Goal: Transaction & Acquisition: Book appointment/travel/reservation

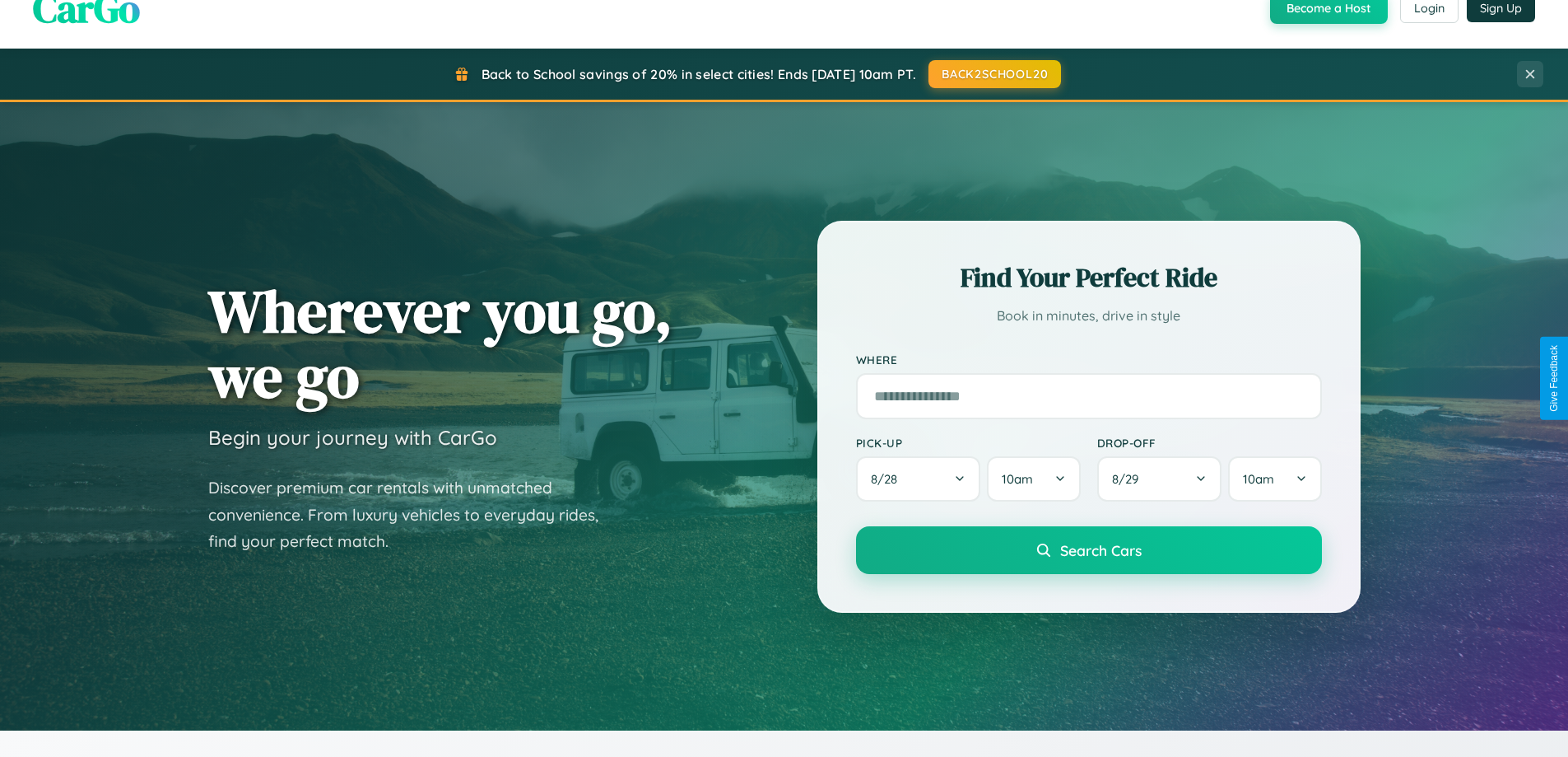
scroll to position [3169, 0]
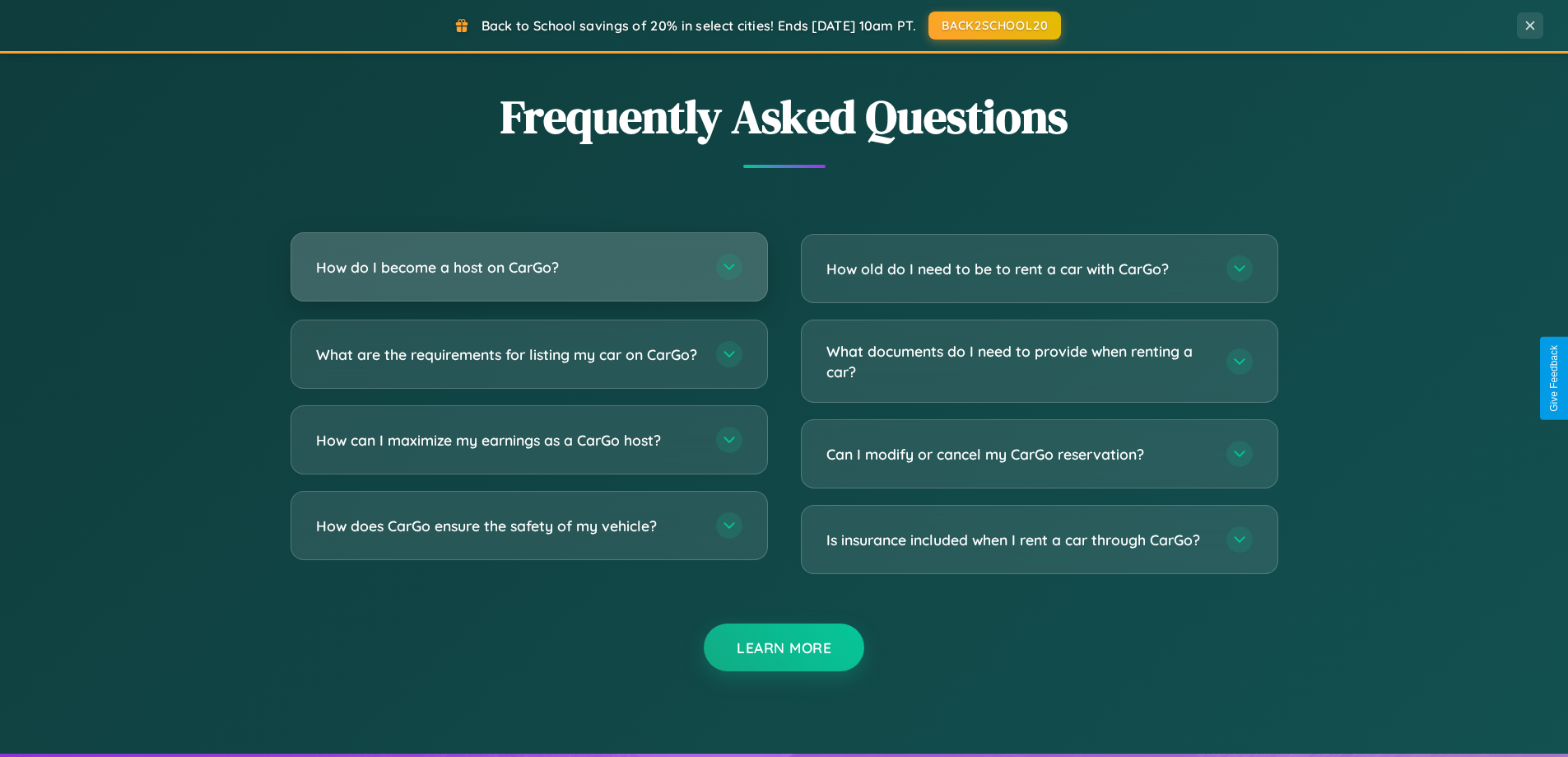
click at [529, 267] on h3 "How do I become a host on CarGo?" at bounding box center [507, 267] width 384 height 20
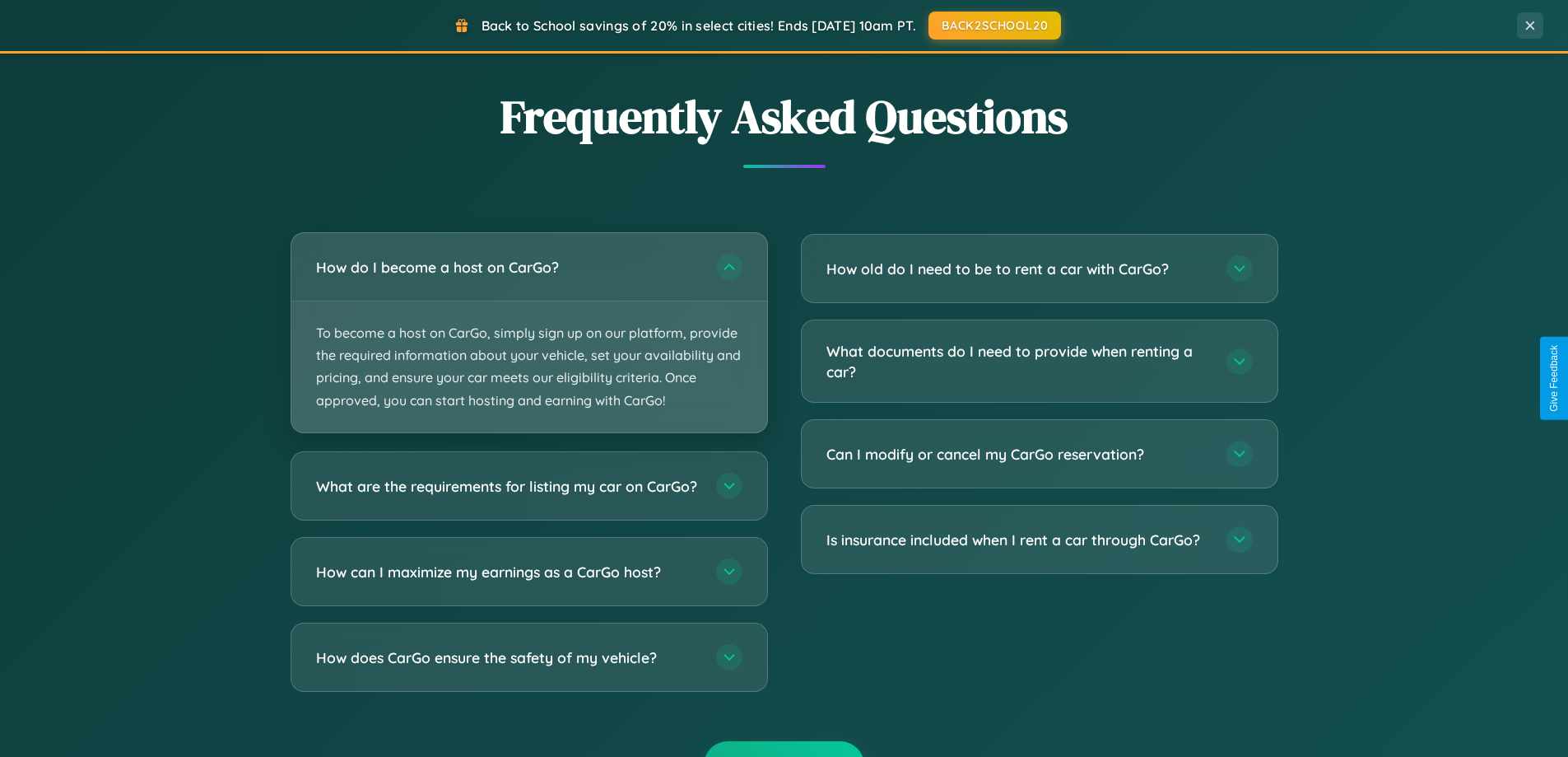
click at [529, 332] on p "To become a host on CarGo, simply sign up on our platform, provide the required…" at bounding box center [529, 366] width 476 height 131
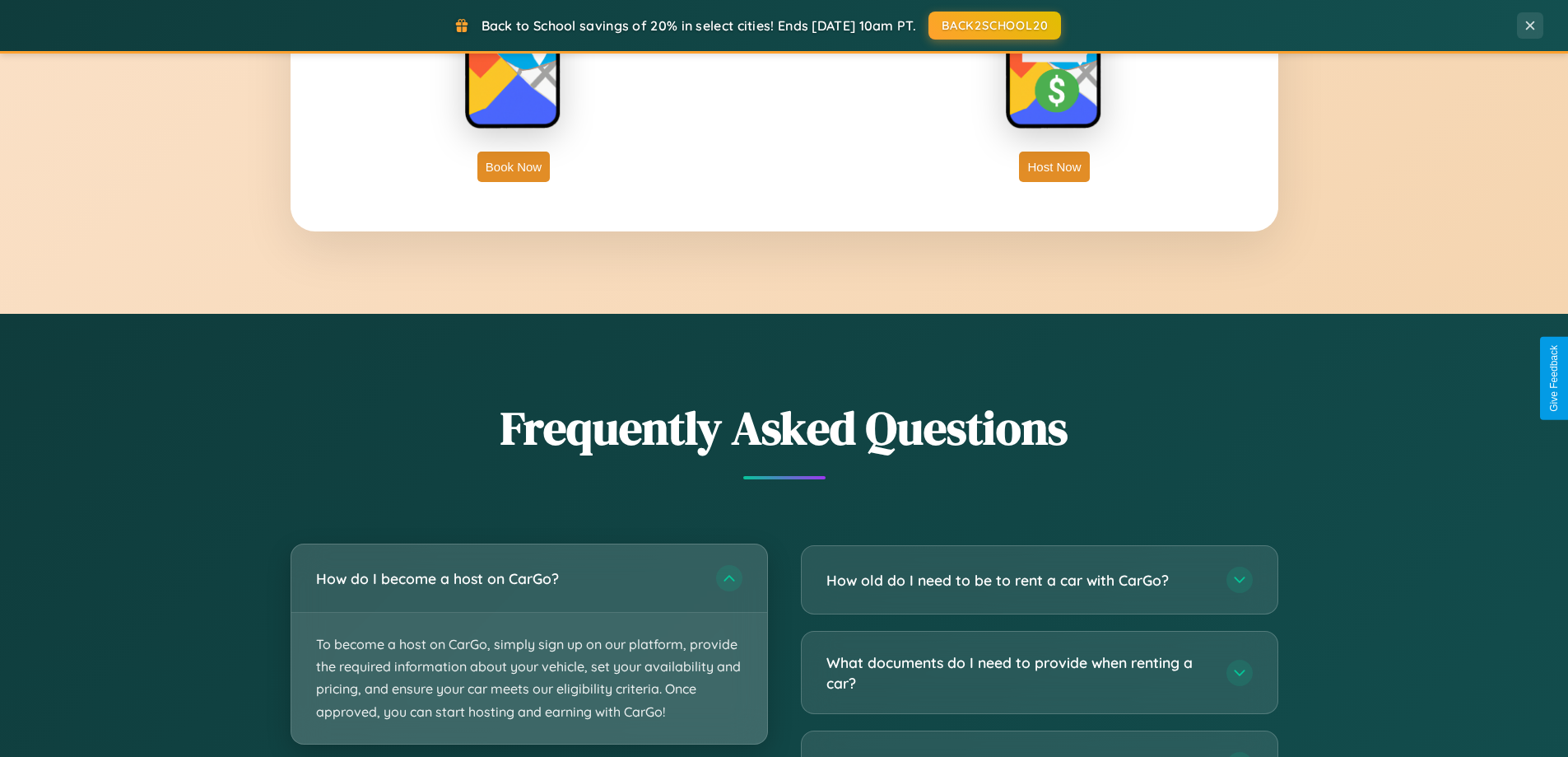
scroll to position [2645, 0]
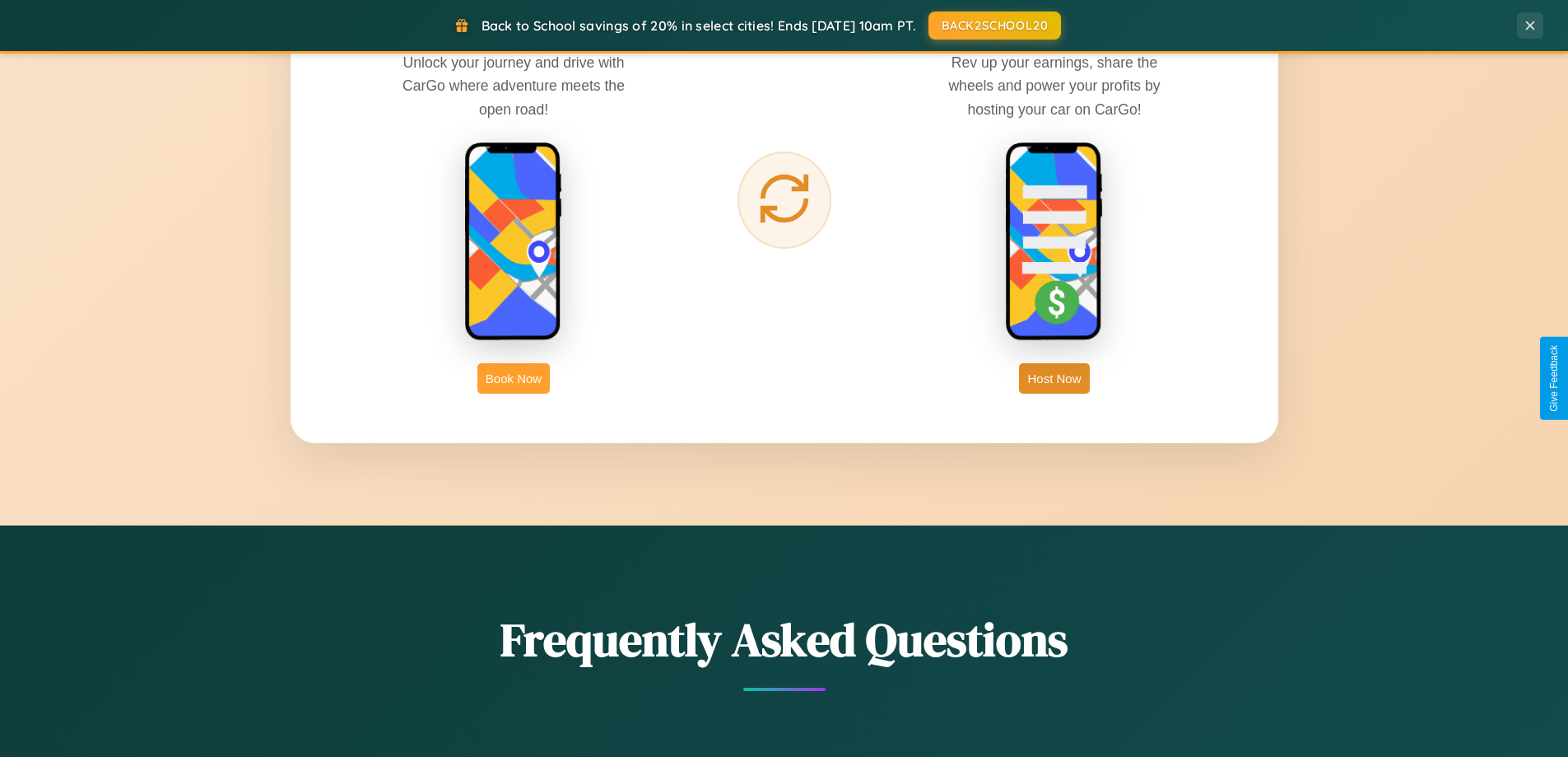
click at [514, 378] on button "Book Now" at bounding box center [514, 378] width 73 height 31
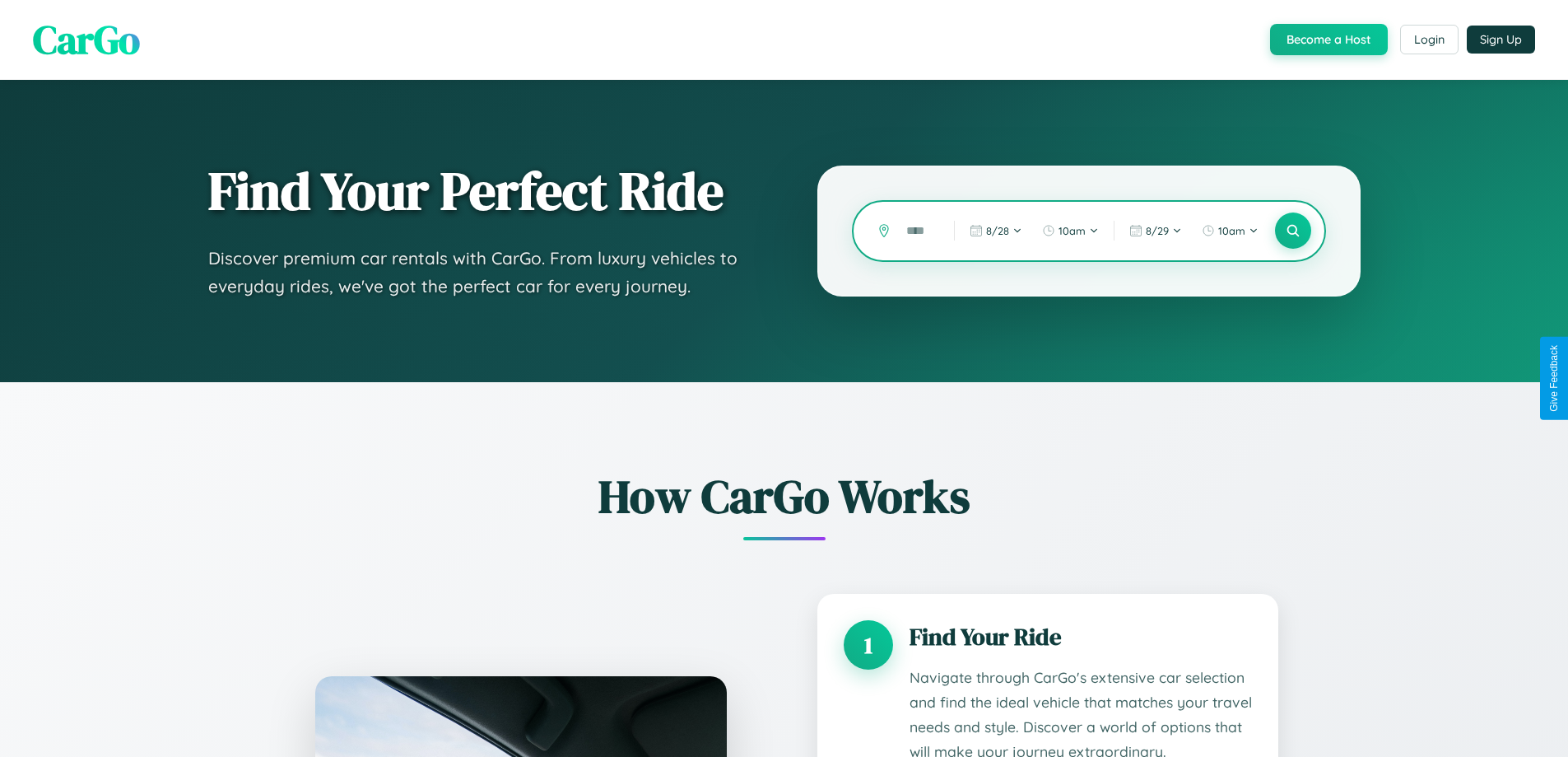
click at [917, 231] on input "text" at bounding box center [917, 231] width 40 height 29
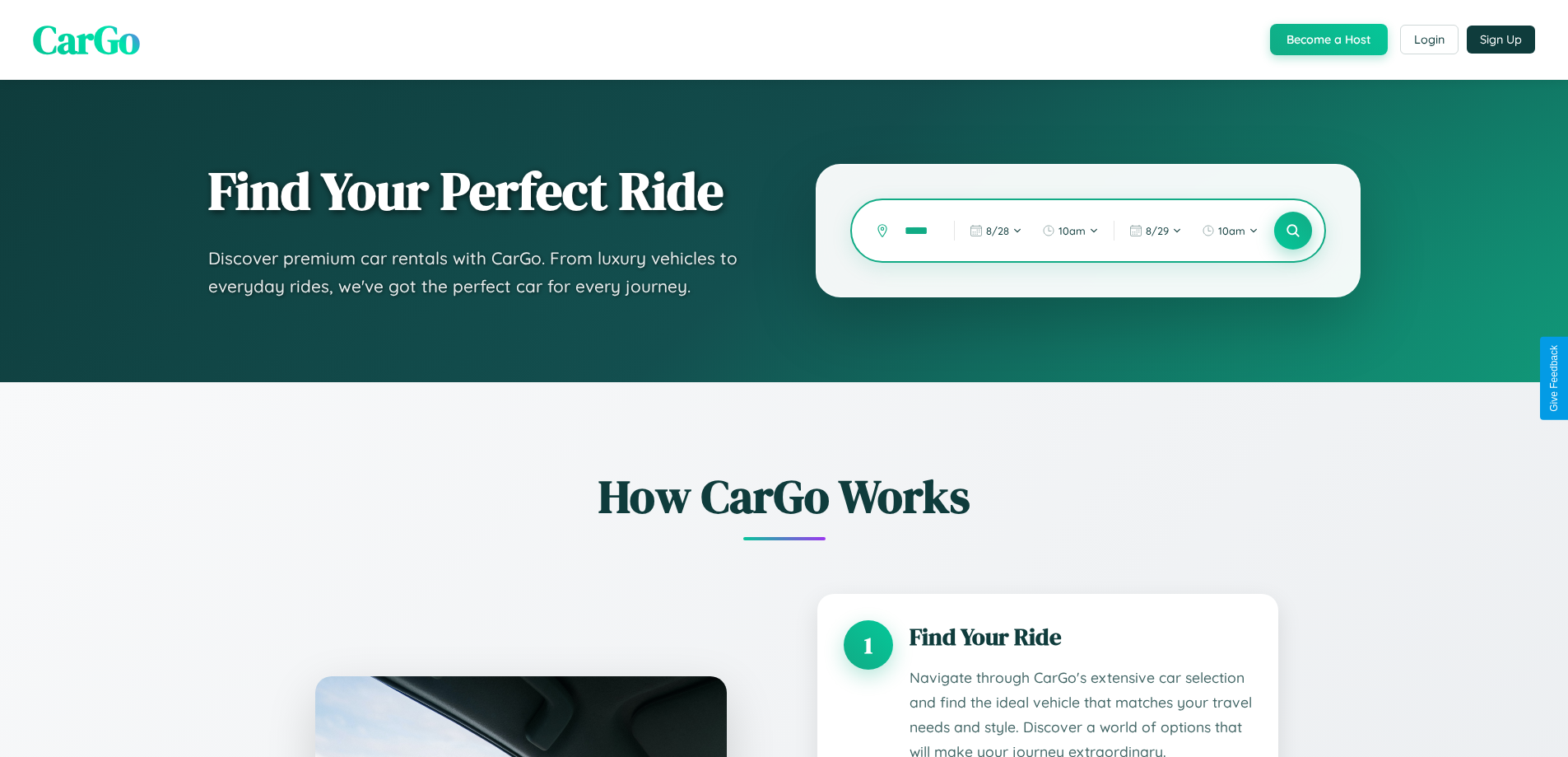
type input "*****"
click at [1292, 231] on icon at bounding box center [1292, 231] width 16 height 16
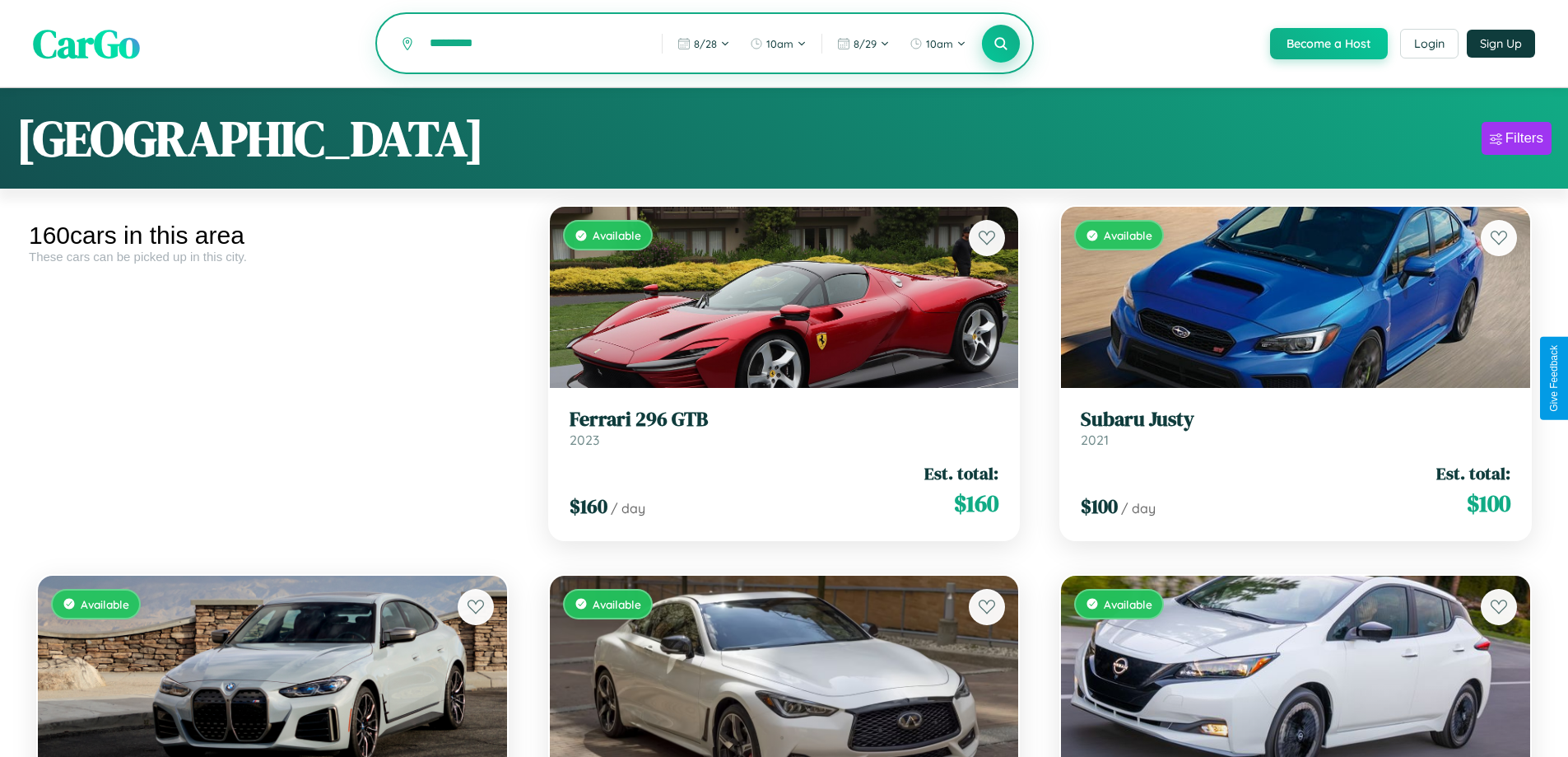
type input "*********"
click at [1000, 45] on icon at bounding box center [1002, 43] width 16 height 16
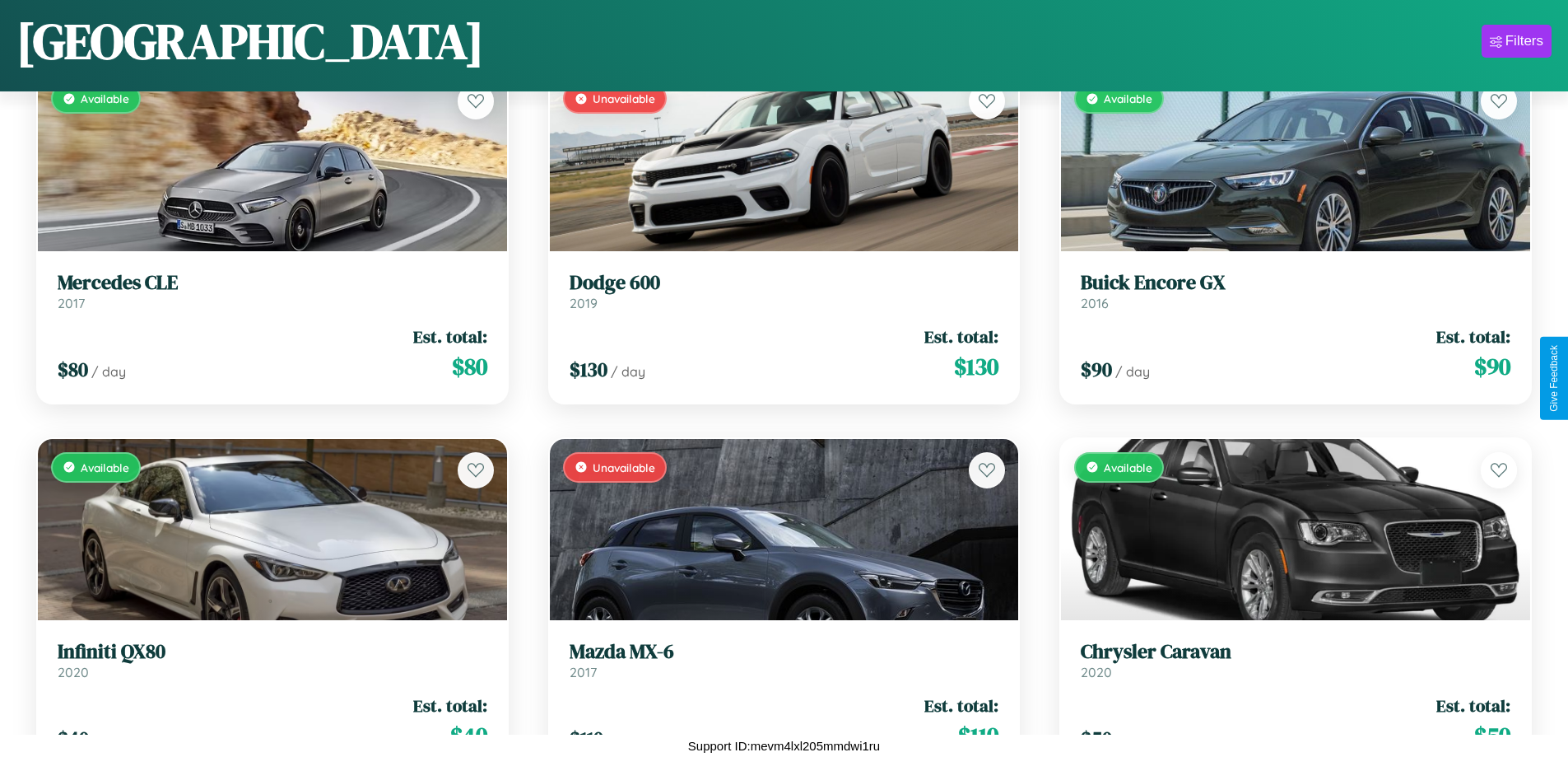
scroll to position [15347, 0]
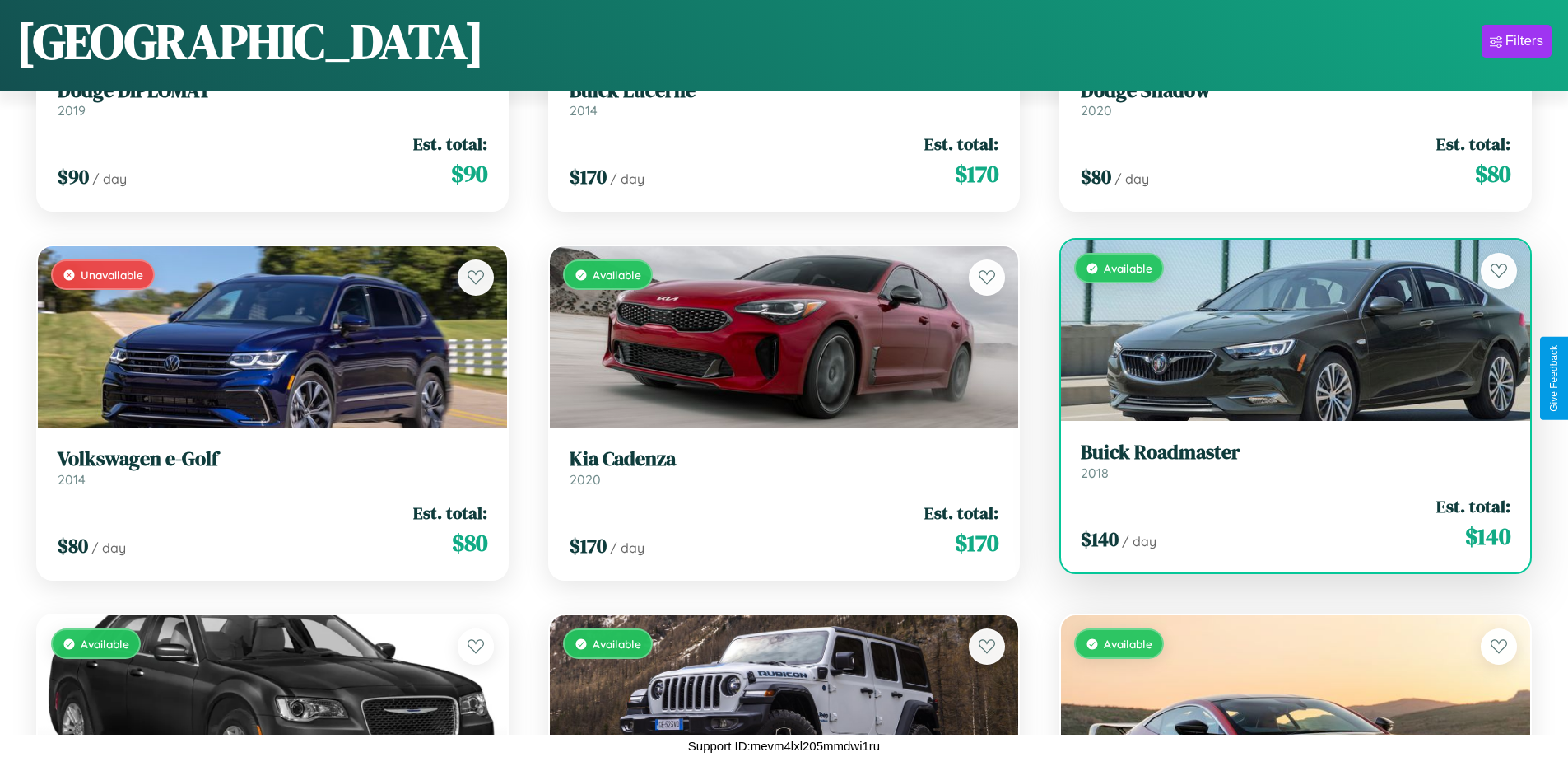
click at [1284, 460] on h3 "Buick Roadmaster" at bounding box center [1295, 452] width 429 height 24
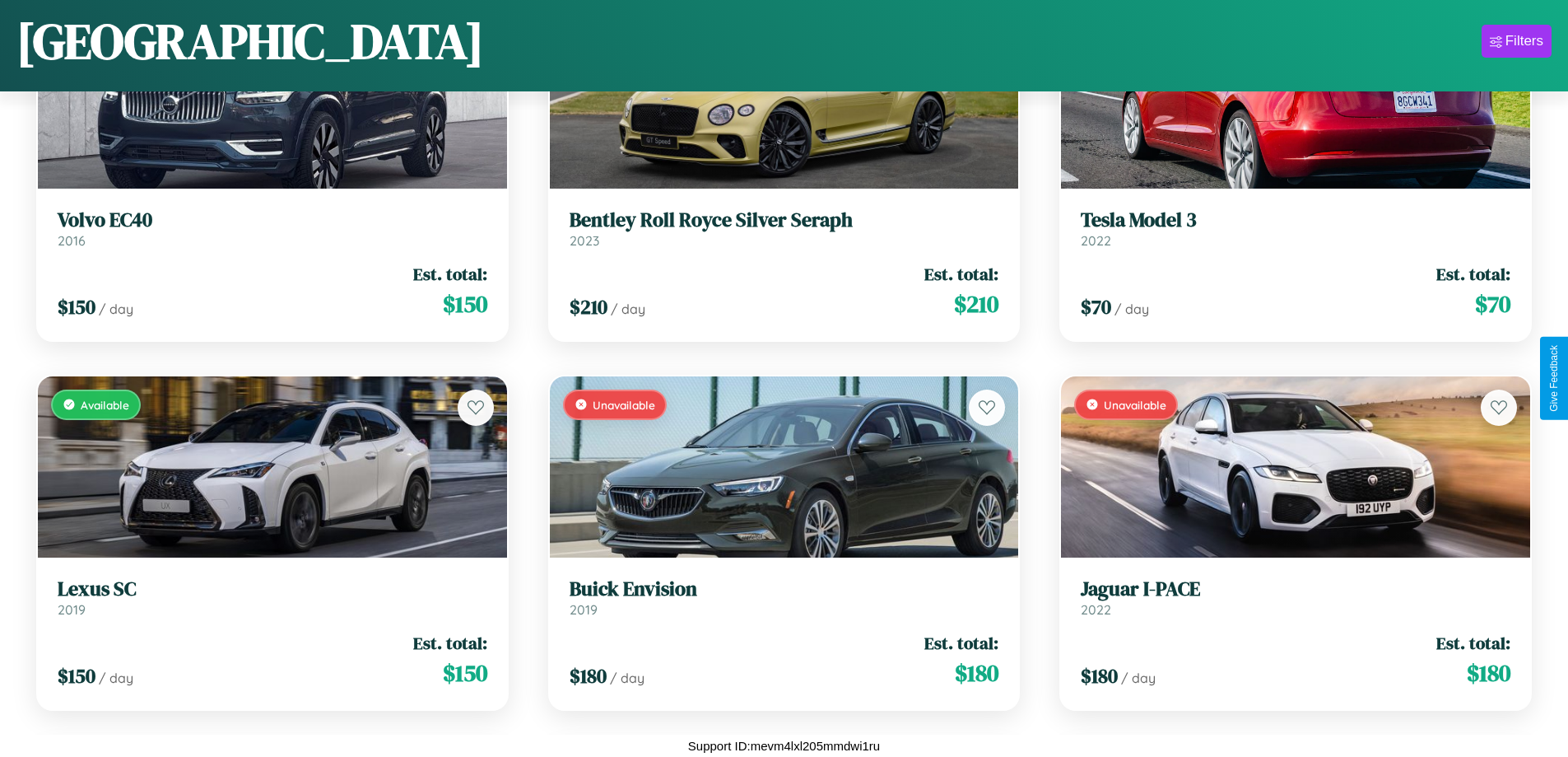
scroll to position [4287, 0]
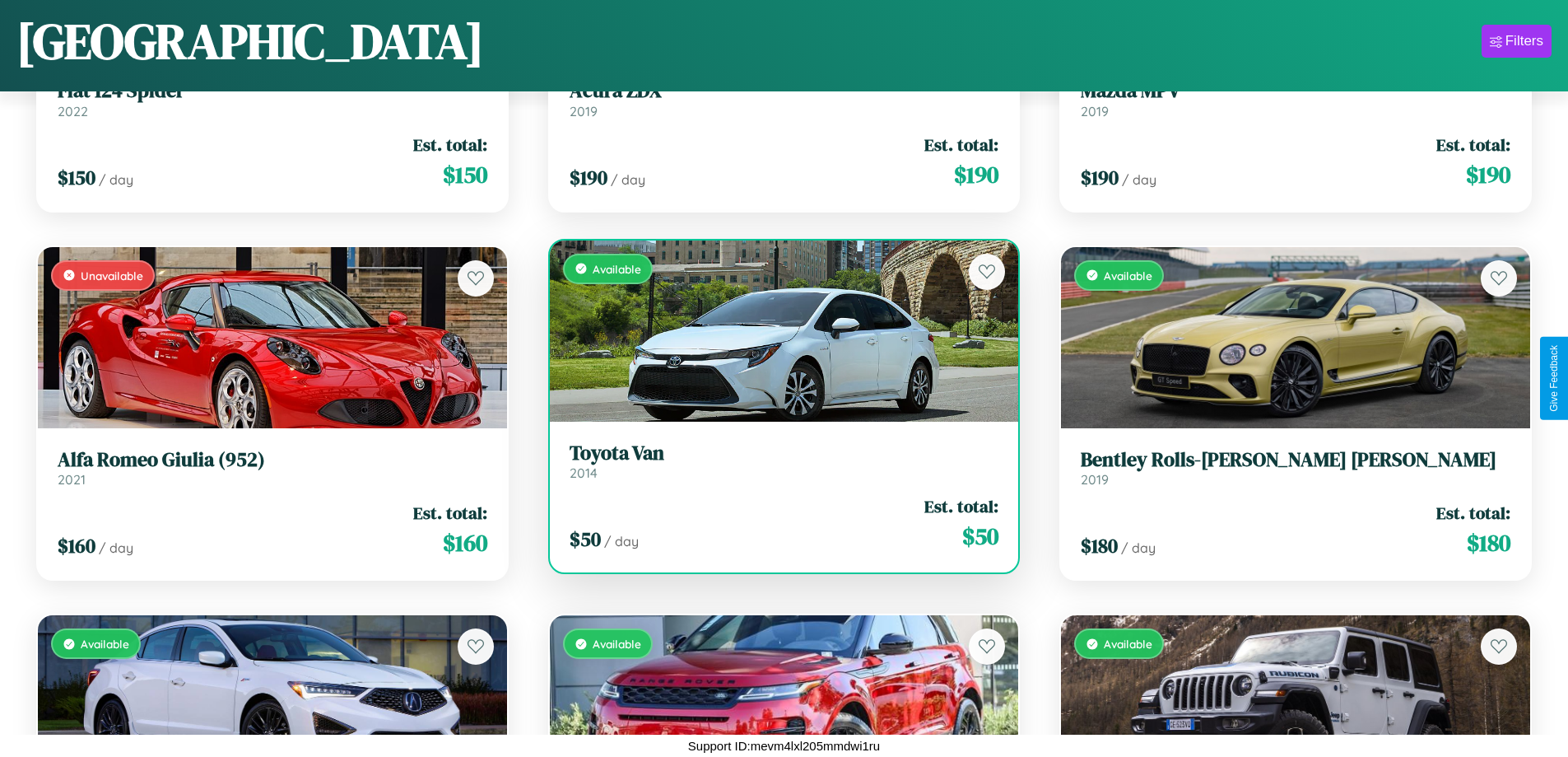
click at [777, 330] on div "Available" at bounding box center [784, 331] width 469 height 181
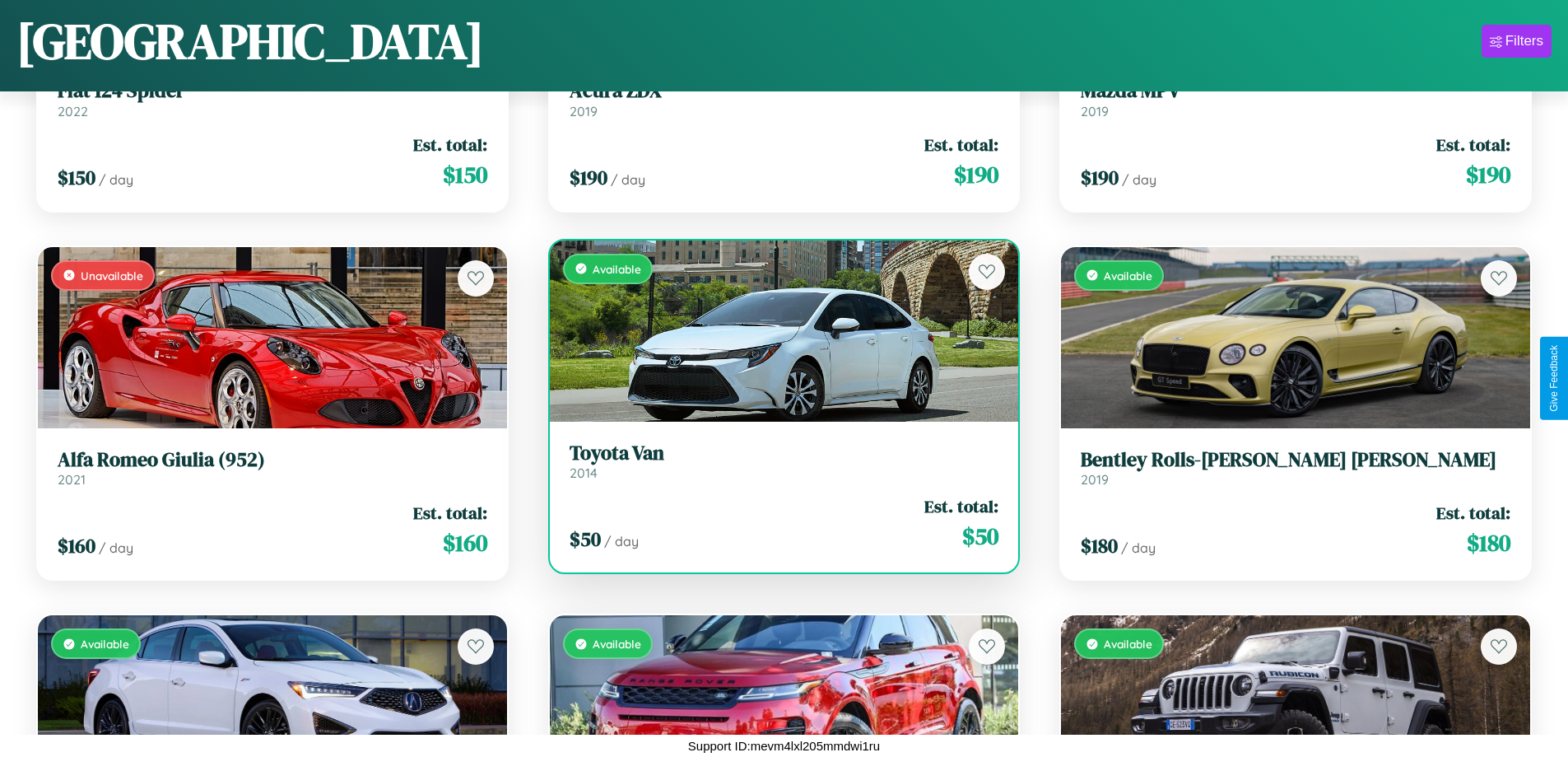
click at [777, 330] on div "Available" at bounding box center [784, 331] width 469 height 181
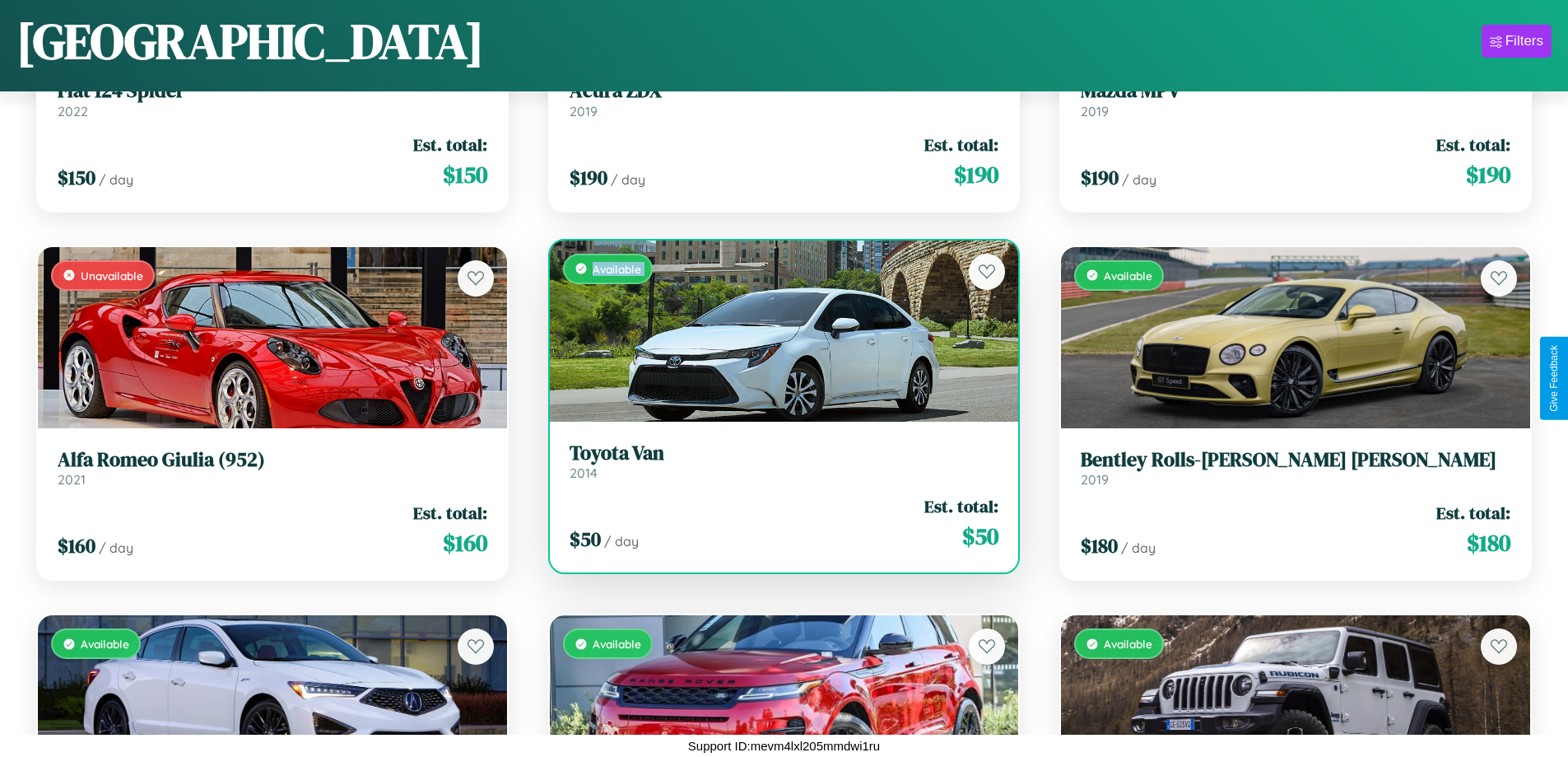
click at [777, 330] on div "Available" at bounding box center [784, 331] width 469 height 181
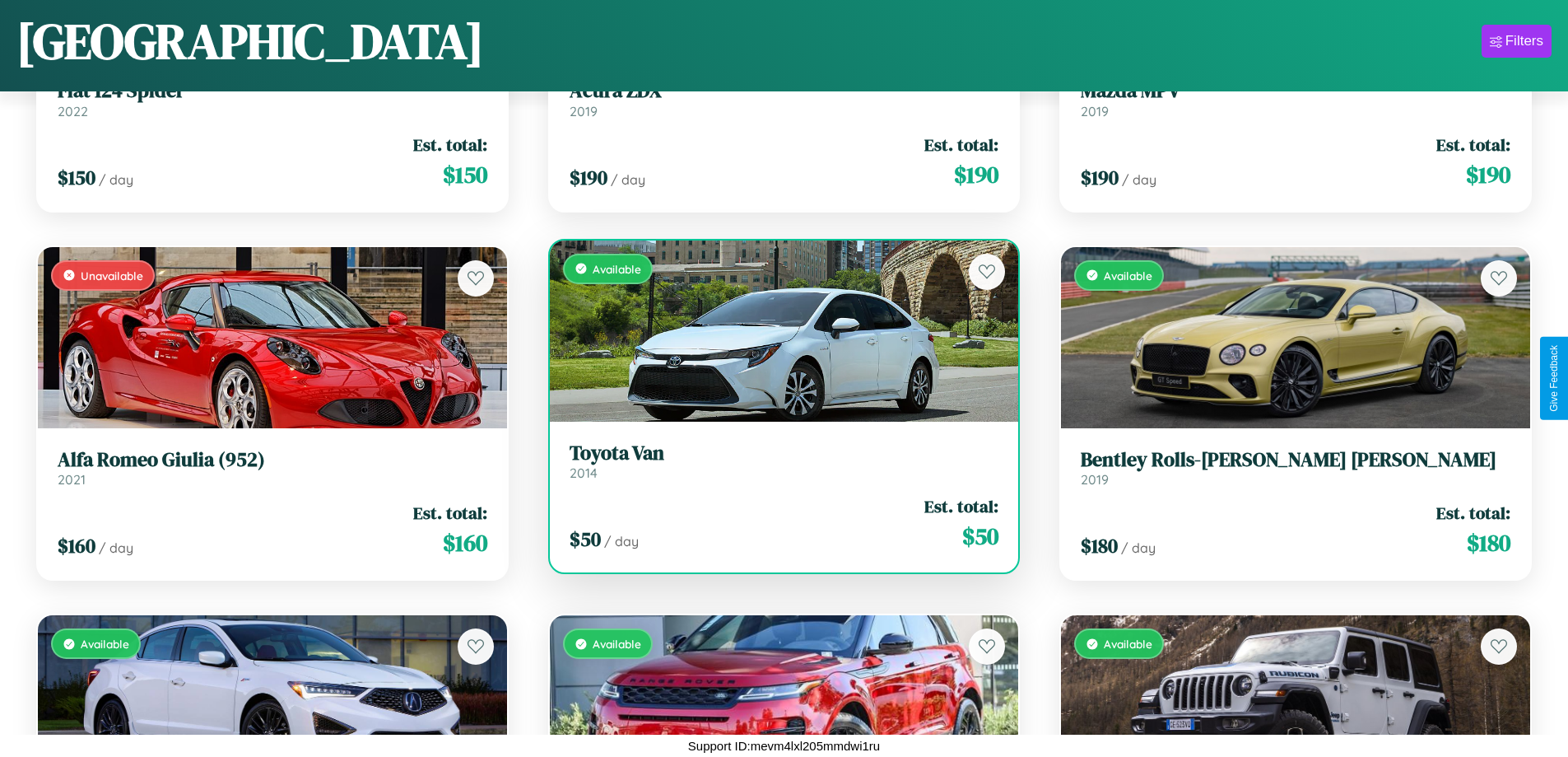
click at [777, 330] on div "Available" at bounding box center [784, 331] width 469 height 181
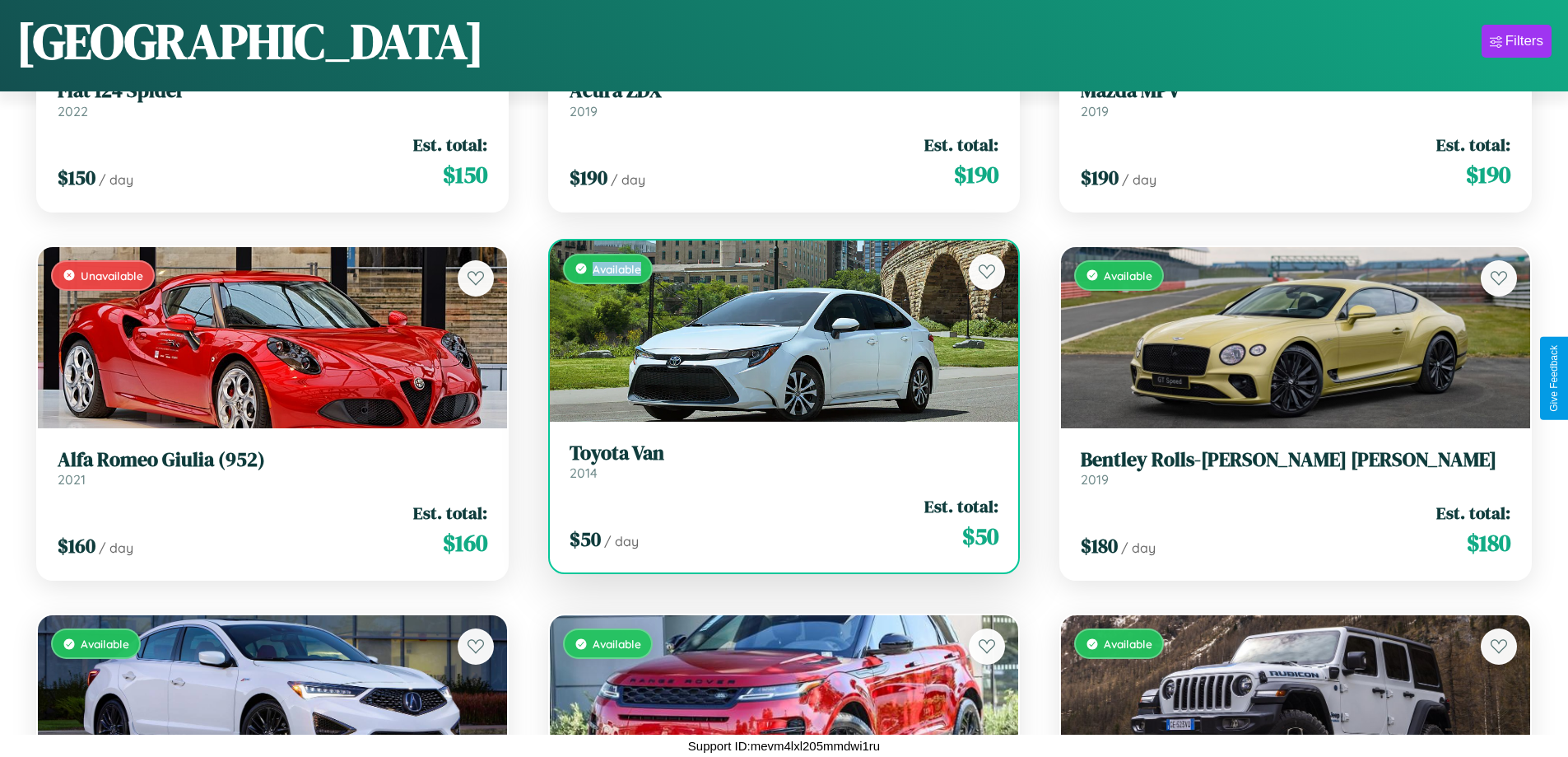
click at [777, 330] on div "Available" at bounding box center [784, 331] width 469 height 181
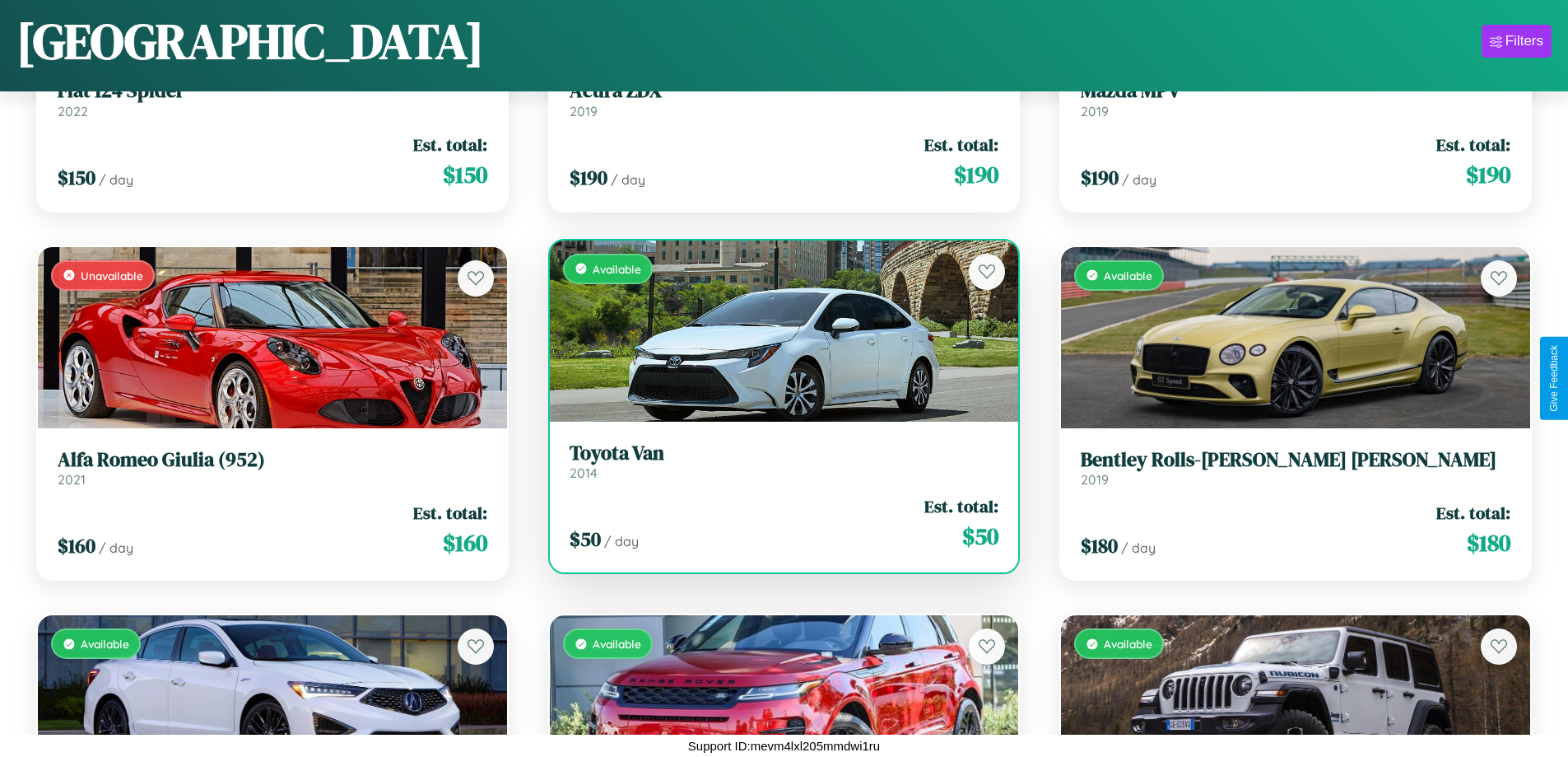
click at [777, 460] on h3 "Toyota Van" at bounding box center [784, 453] width 429 height 24
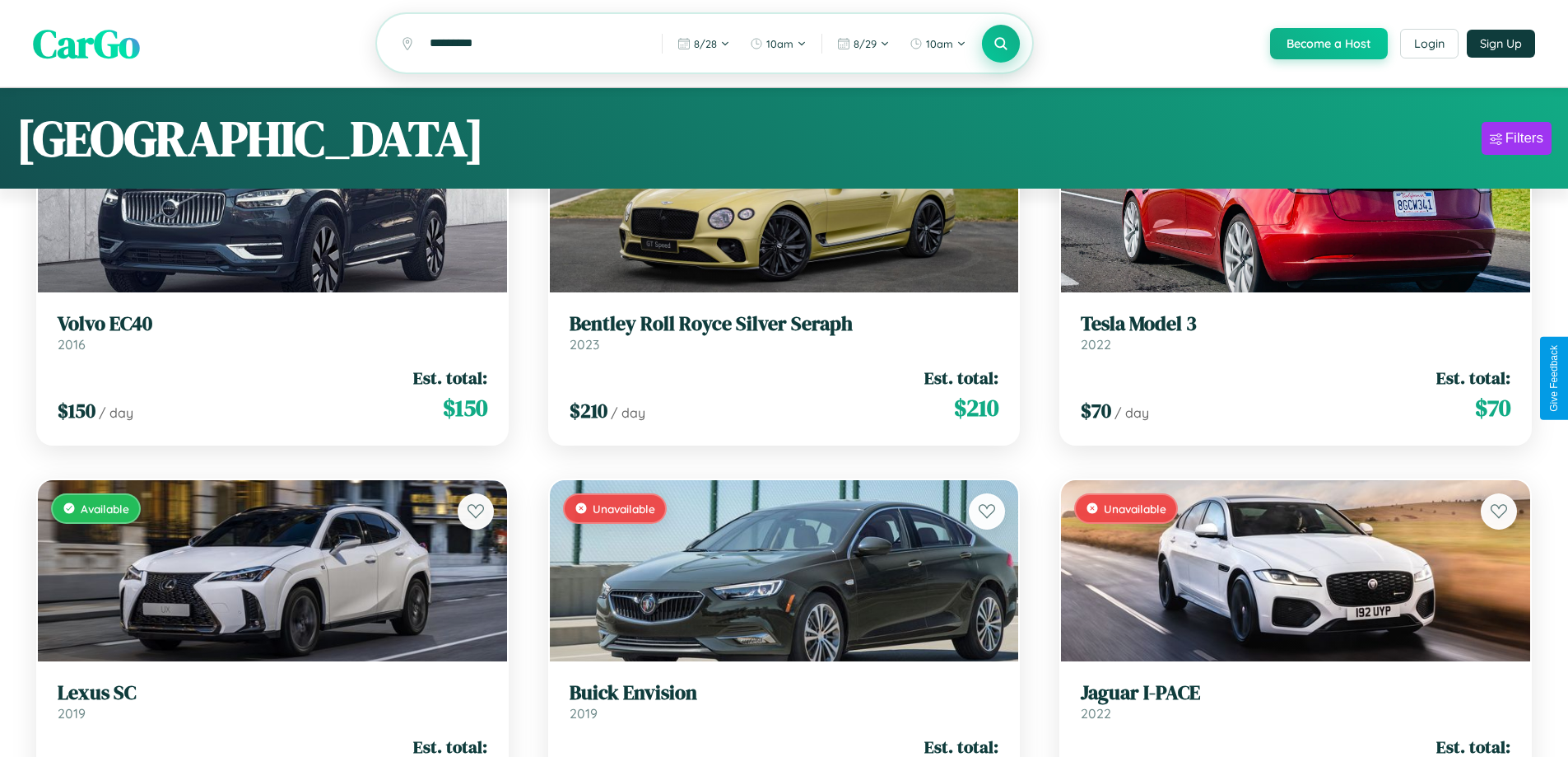
scroll to position [0, 0]
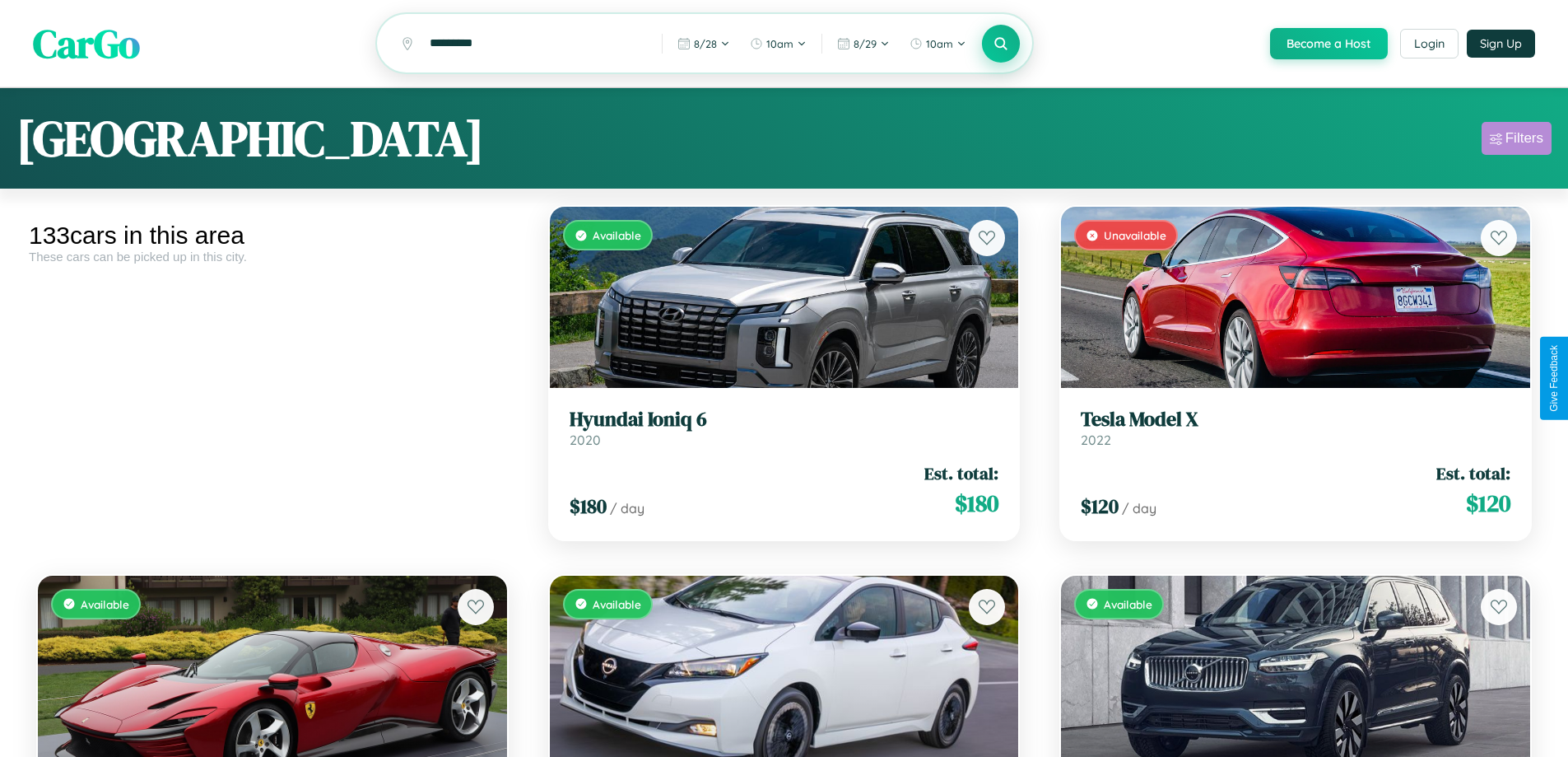
click at [1516, 141] on div "Filters" at bounding box center [1524, 138] width 38 height 17
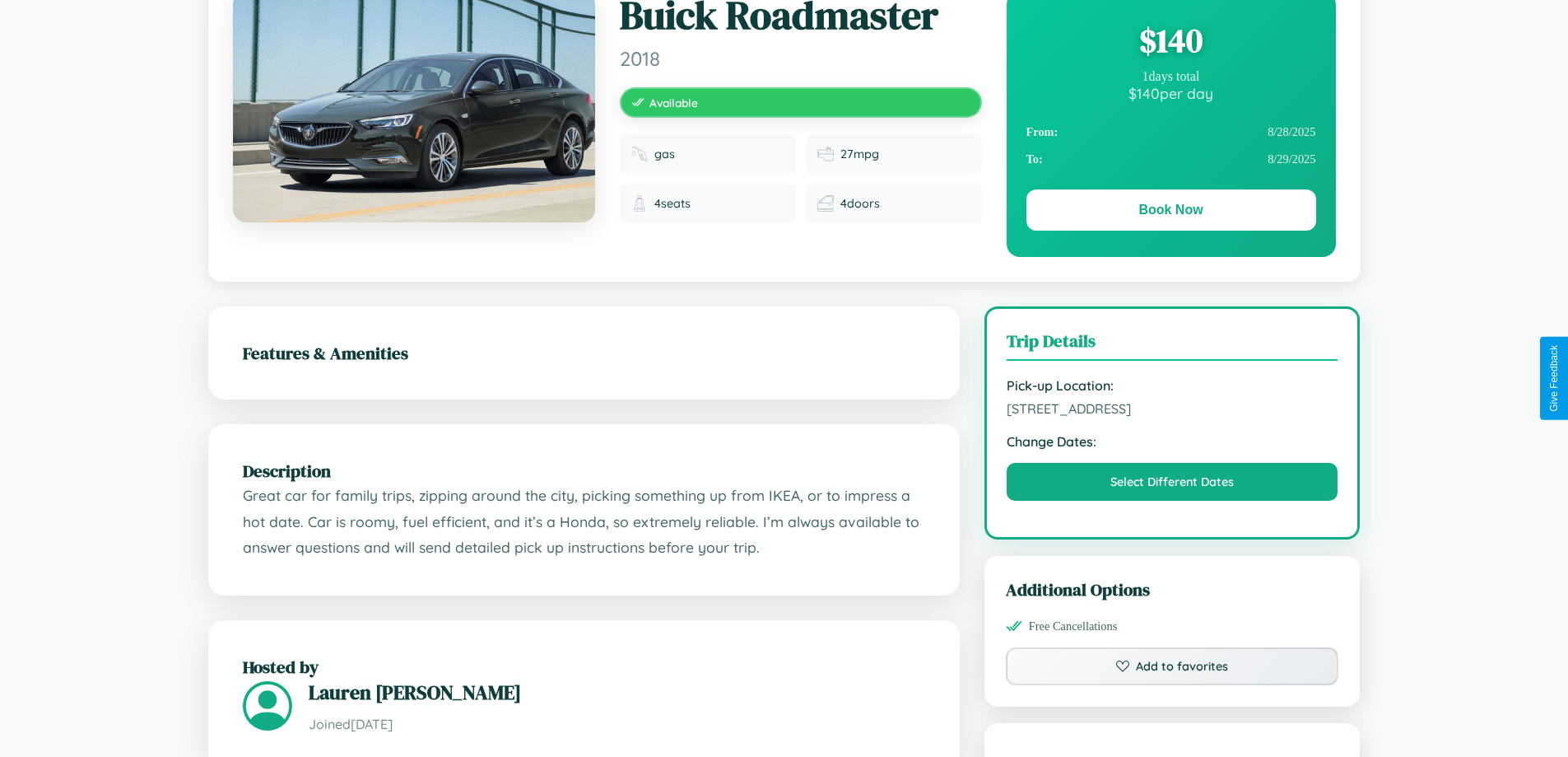
scroll to position [169, 0]
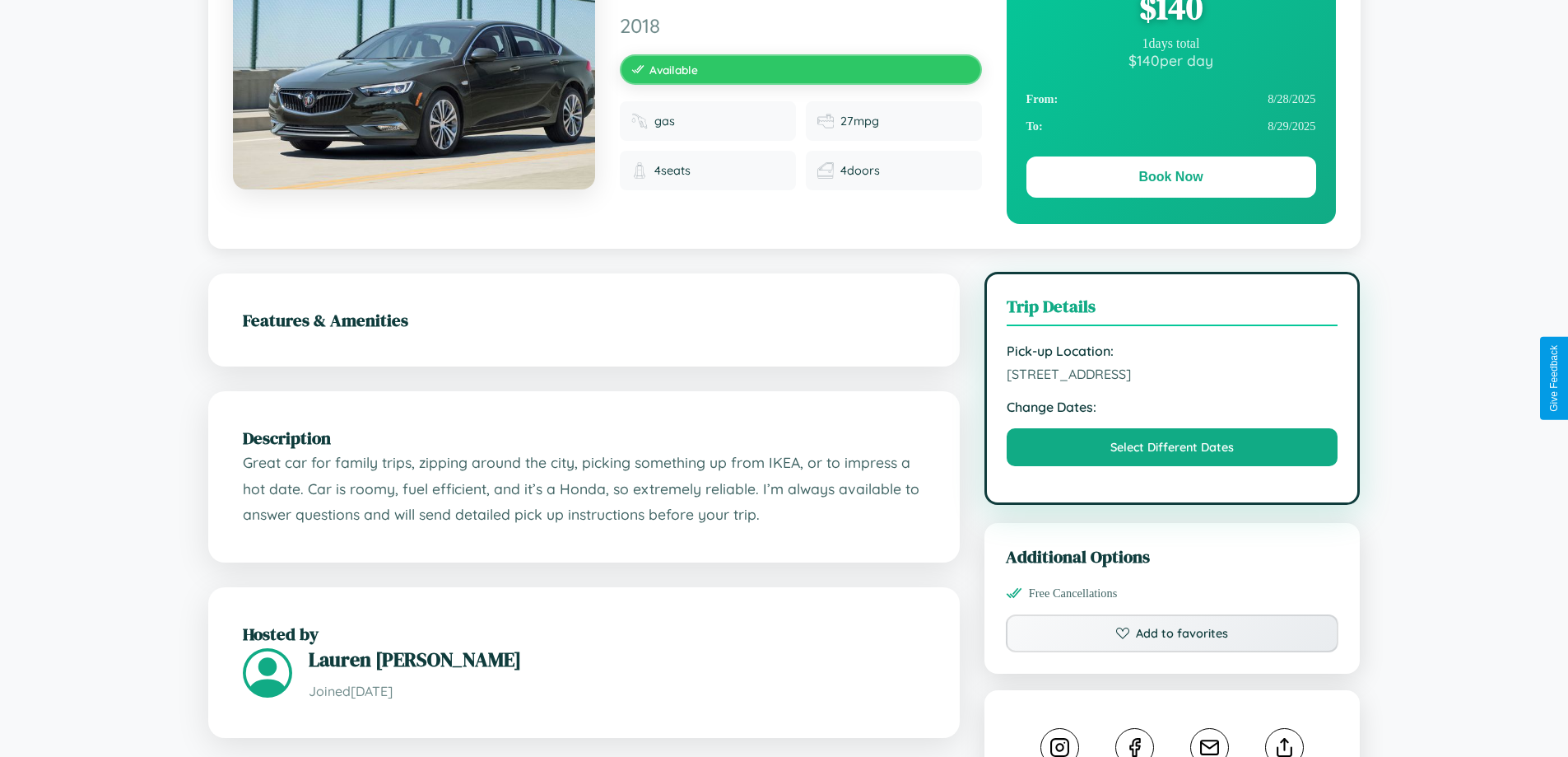
click at [1172, 376] on span "[STREET_ADDRESS]" at bounding box center [1173, 373] width 332 height 17
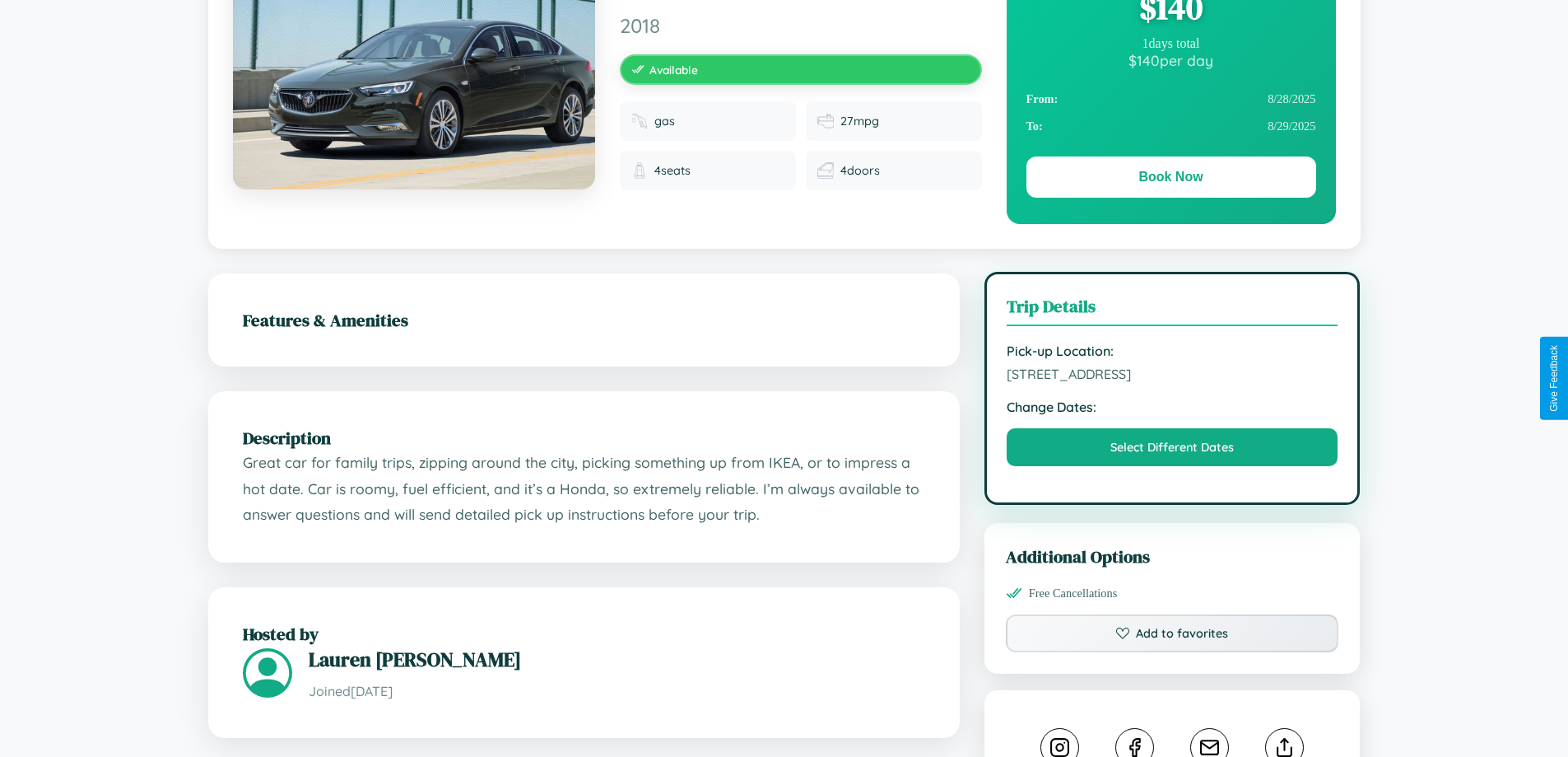
click at [1172, 376] on span "[STREET_ADDRESS]" at bounding box center [1173, 373] width 332 height 17
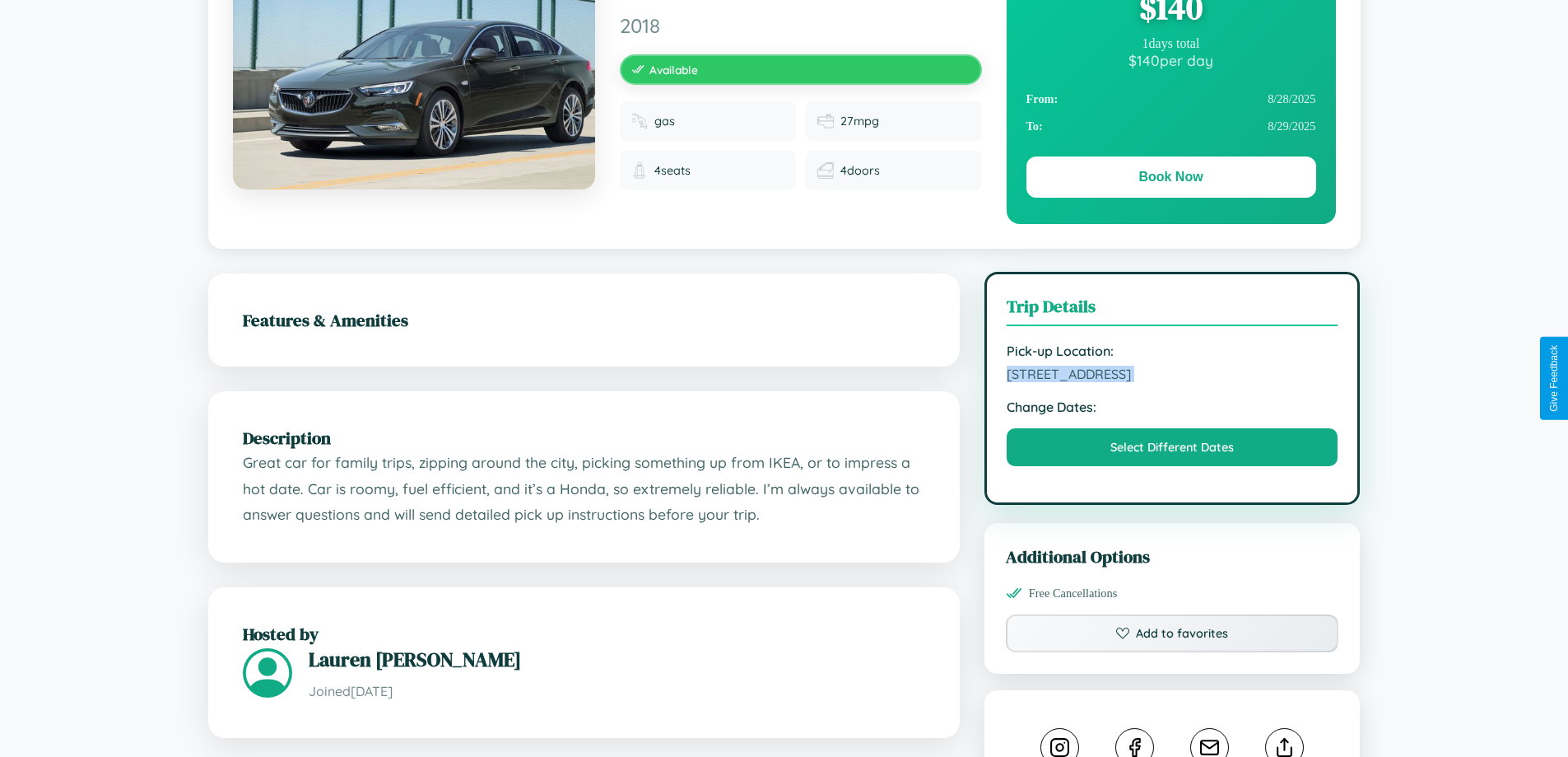
click at [1172, 376] on span "[STREET_ADDRESS]" at bounding box center [1173, 373] width 332 height 17
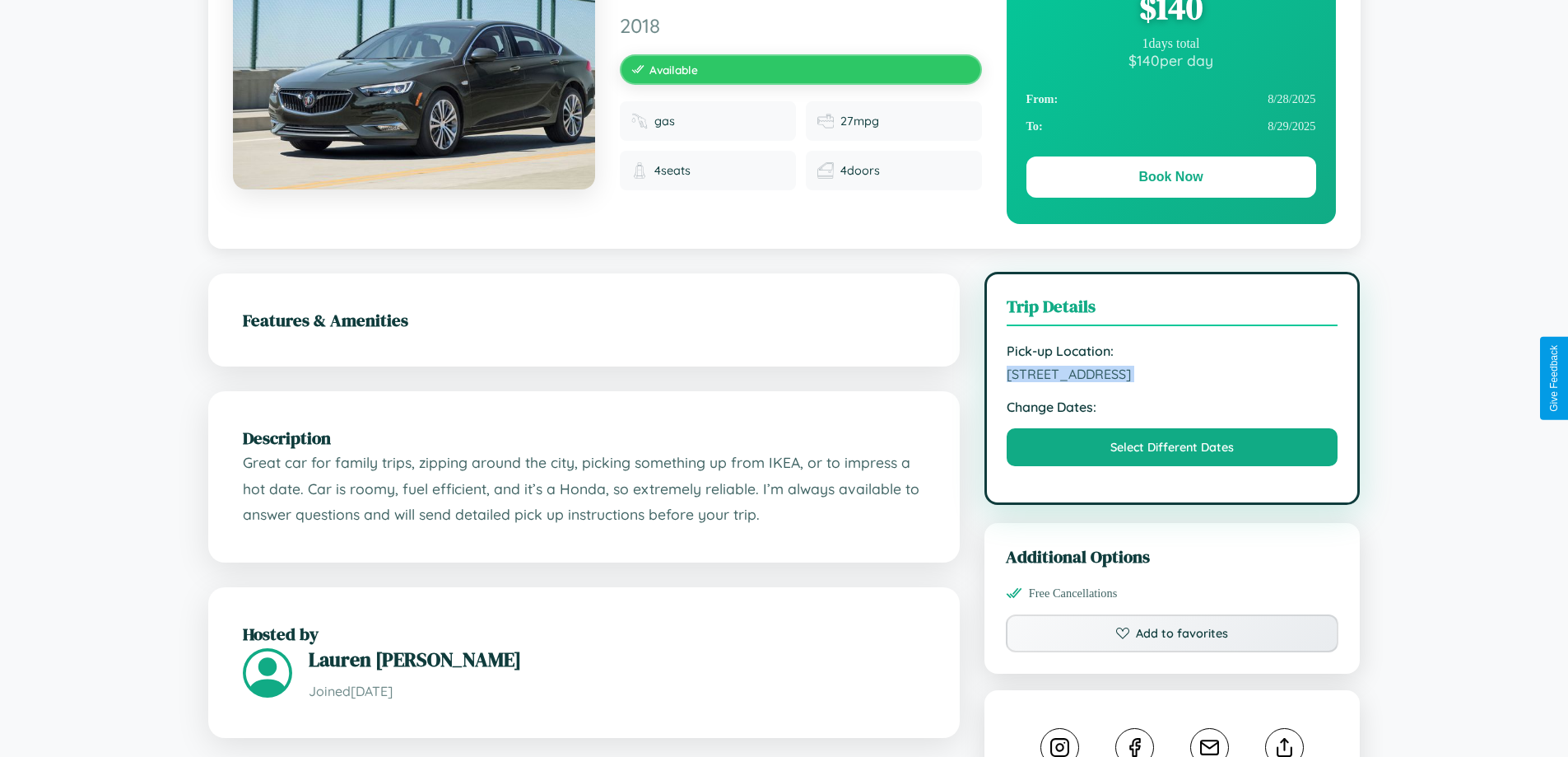
click at [1172, 376] on span "[STREET_ADDRESS]" at bounding box center [1173, 373] width 332 height 17
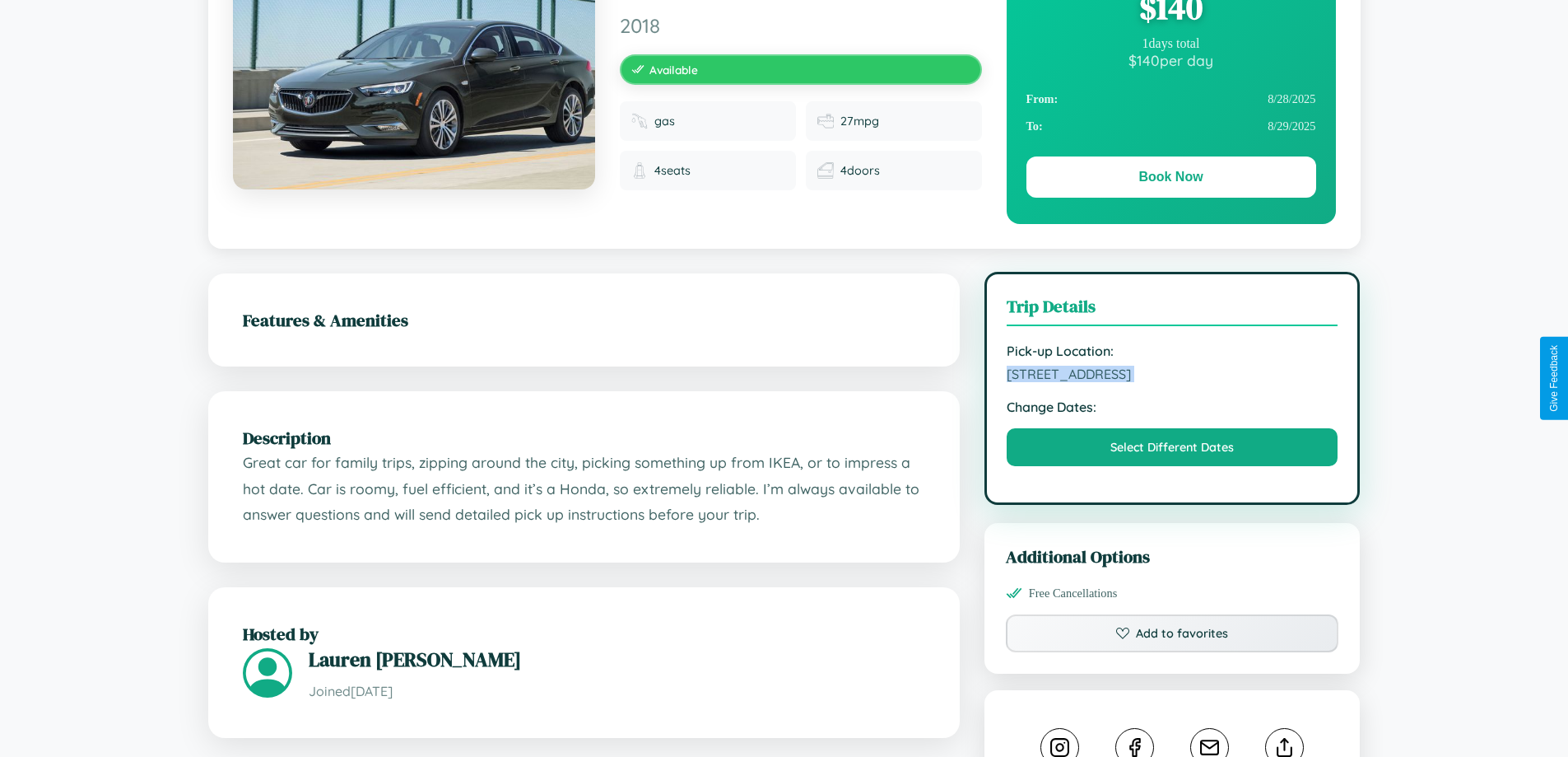
click at [1172, 376] on span "[STREET_ADDRESS]" at bounding box center [1173, 373] width 332 height 17
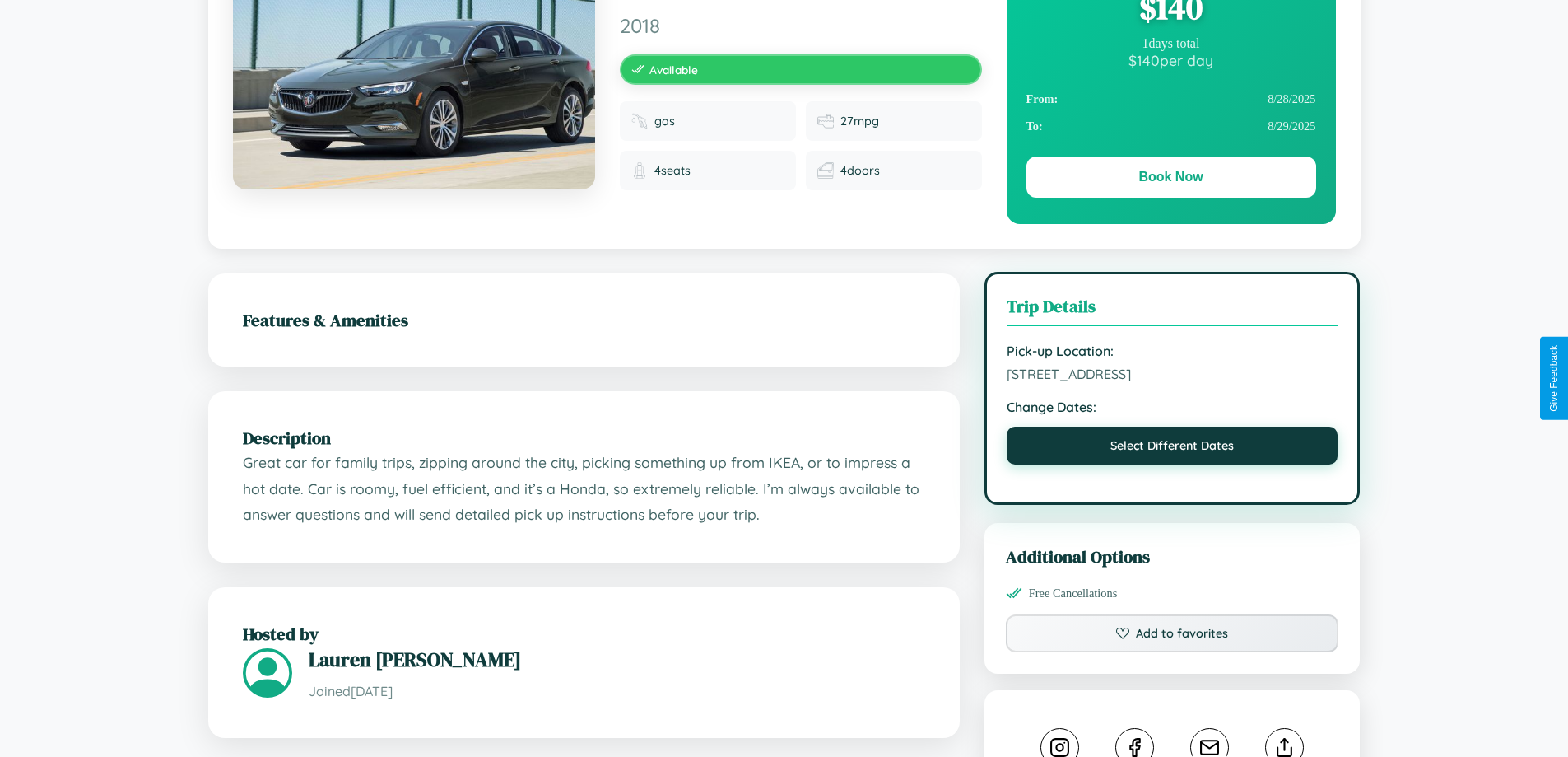
click at [1172, 448] on button "Select Different Dates" at bounding box center [1173, 445] width 332 height 38
select select "*"
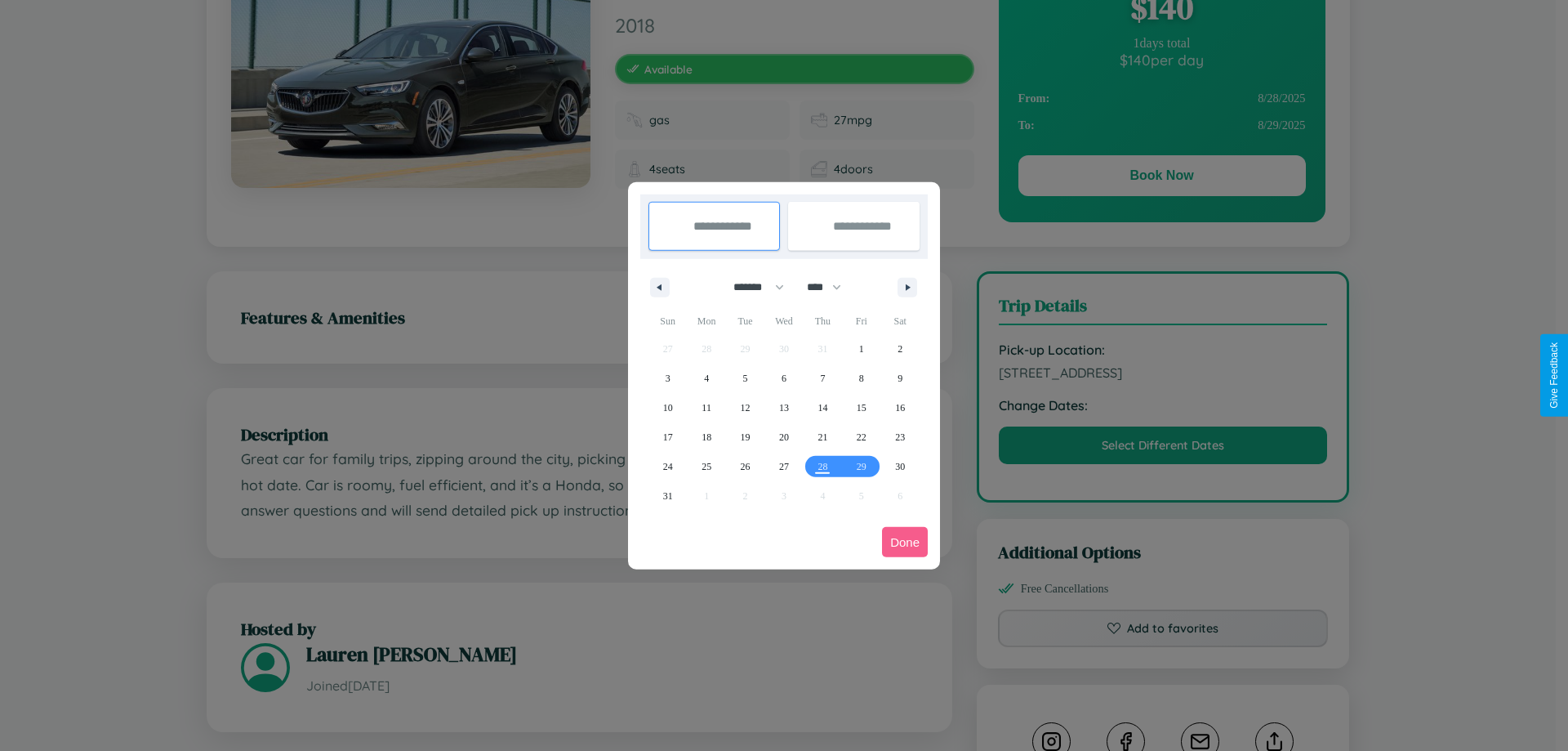
click at [752, 287] on select "******* ******** ***** ***** *** **** **** ****** ********* ******* ******** **…" at bounding box center [756, 287] width 70 height 27
drag, startPoint x: 831, startPoint y: 287, endPoint x: 784, endPoint y: 328, distance: 62.4
click at [831, 287] on select "**** **** **** **** **** **** **** **** **** **** **** **** **** **** **** ****…" at bounding box center [823, 287] width 49 height 27
select select "****"
click at [861, 377] on span "7" at bounding box center [862, 378] width 5 height 30
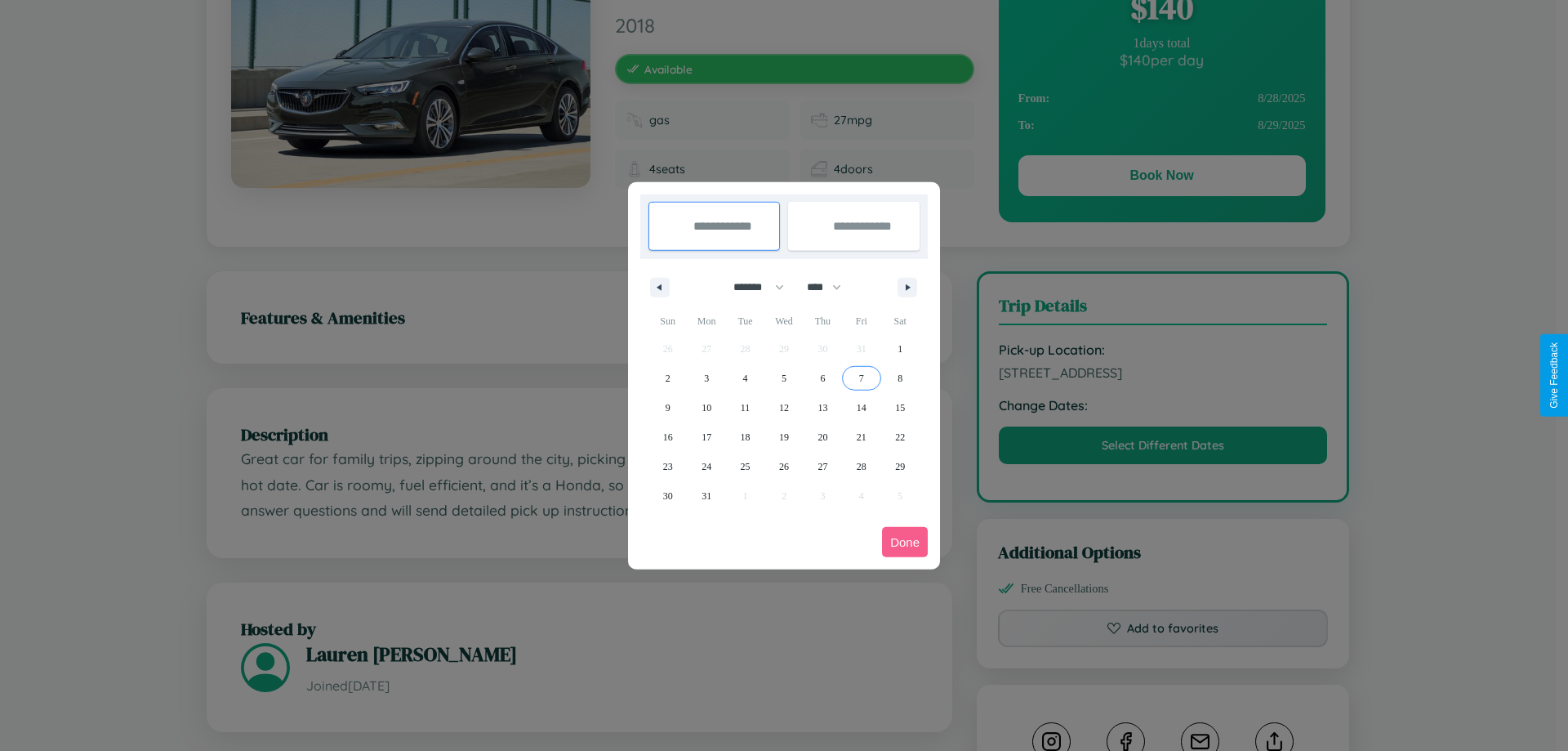
type input "**********"
click at [783, 407] on span "12" at bounding box center [783, 408] width 10 height 30
type input "**********"
click at [905, 542] on button "Done" at bounding box center [905, 542] width 46 height 30
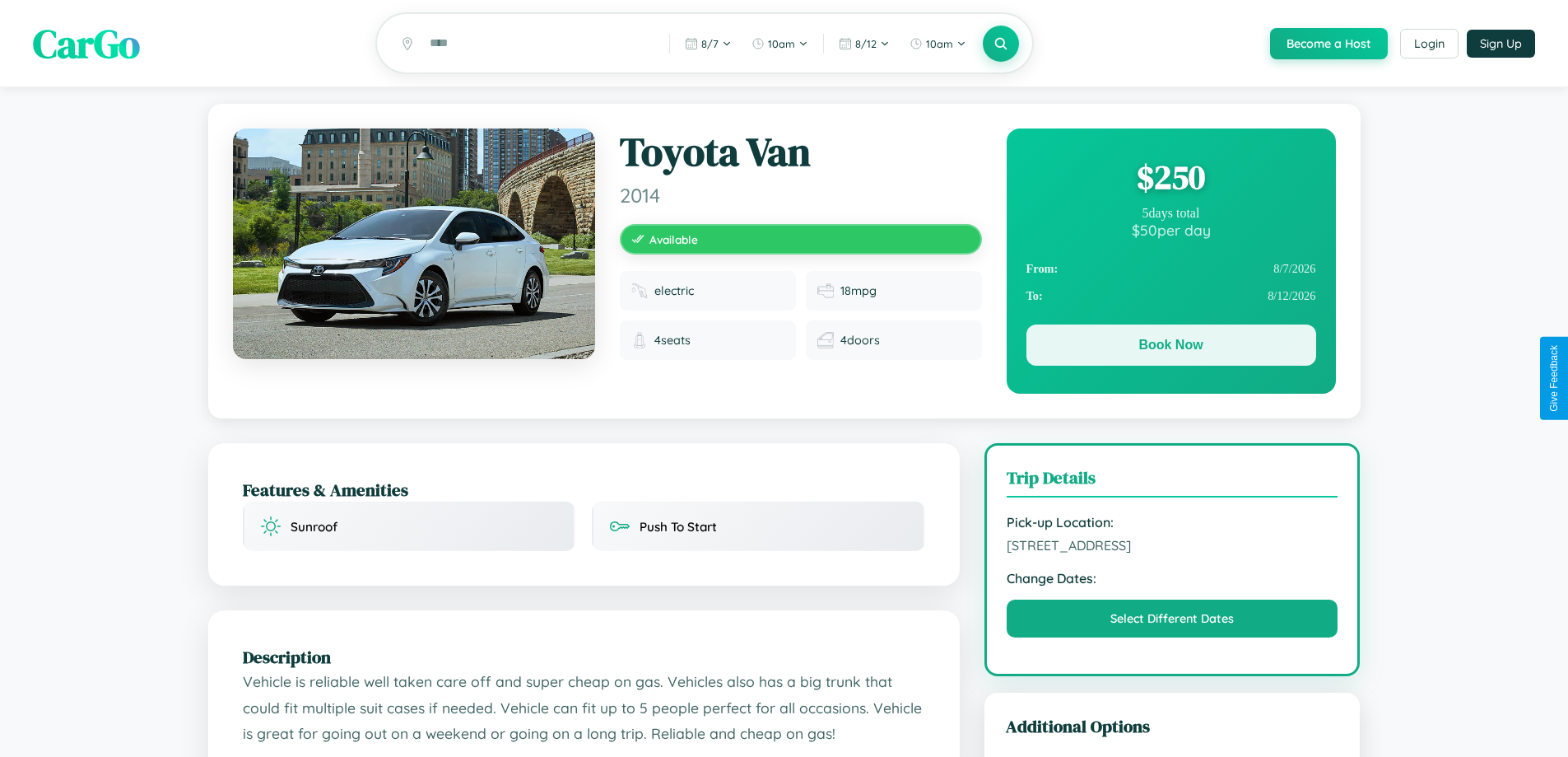
click at [1170, 348] on button "Book Now" at bounding box center [1171, 344] width 290 height 41
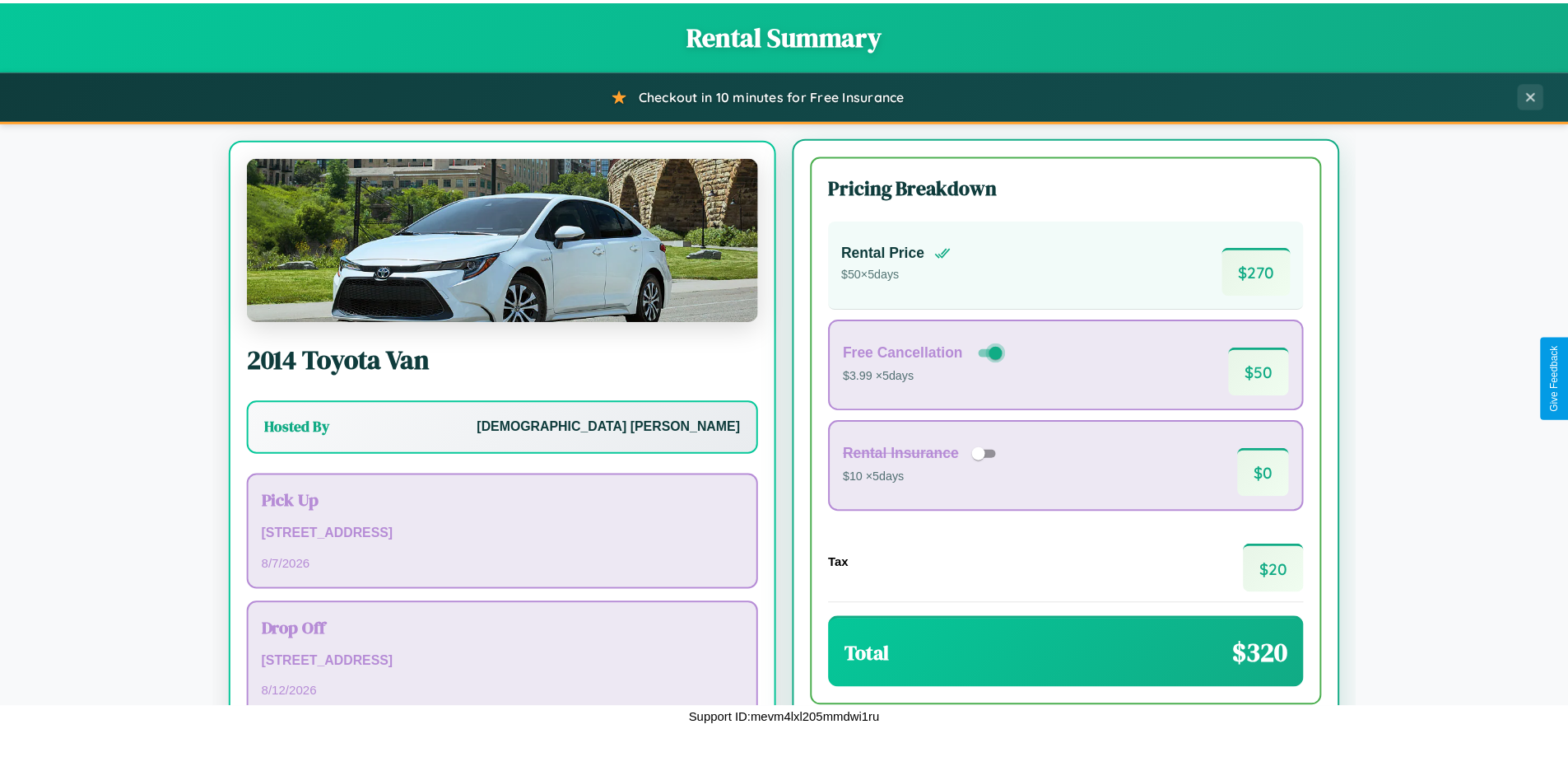
scroll to position [76, 0]
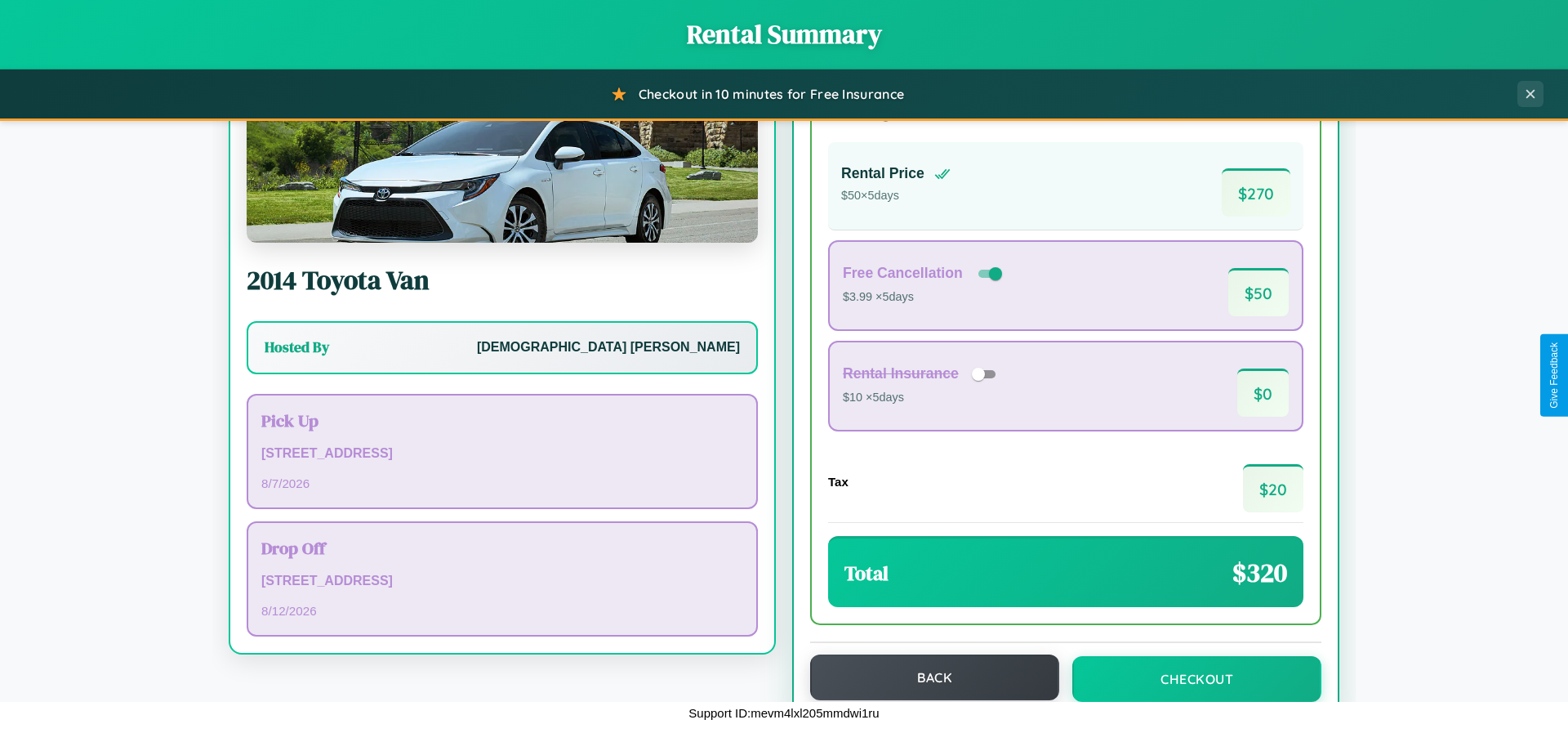
click at [927, 677] on button "Back" at bounding box center [935, 677] width 249 height 46
